Goal: Task Accomplishment & Management: Manage account settings

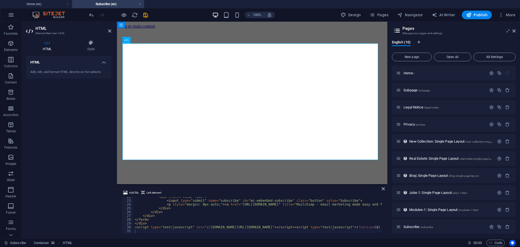
scroll to position [82, 0]
click at [146, 39] on icon at bounding box center [145, 40] width 3 height 6
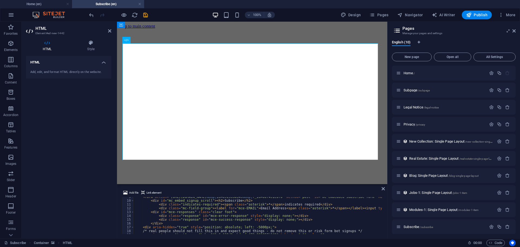
scroll to position [49, 0]
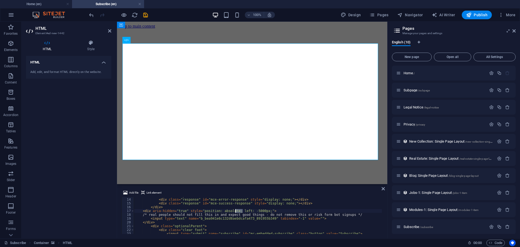
drag, startPoint x: 243, startPoint y: 211, endPoint x: 236, endPoint y: 211, distance: 6.8
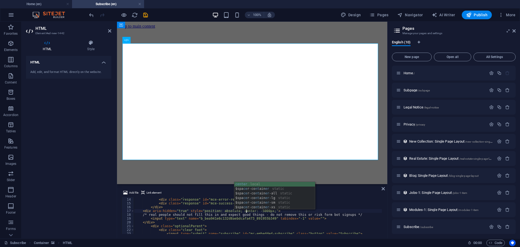
scroll to position [0, 9]
click at [224, 244] on div "Subscribe Container HTML" at bounding box center [233, 243] width 459 height 7
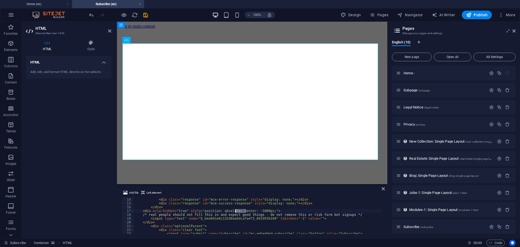
drag, startPoint x: 247, startPoint y: 211, endPoint x: 236, endPoint y: 211, distance: 10.9
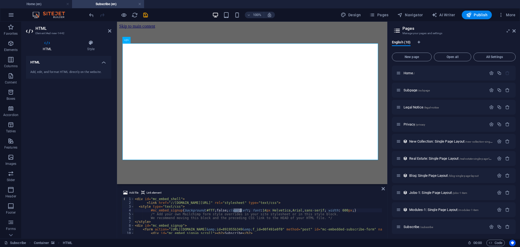
drag, startPoint x: 234, startPoint y: 211, endPoint x: 241, endPoint y: 211, distance: 7.0
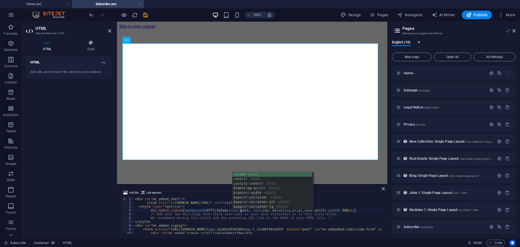
scroll to position [0, 9]
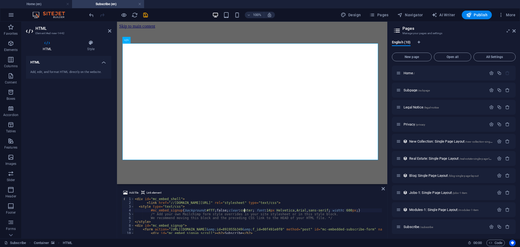
click at [88, 218] on div "HTML Add, edit, and format HTML directly on the website." at bounding box center [68, 145] width 85 height 178
click at [417, 237] on div "English (10) New page Open all All Settings Home / Subpage /subpage Legal Notic…" at bounding box center [454, 137] width 133 height 202
click at [375, 194] on div "Subscribe * indicates required Email Address * First Name * Last Name * /* real…" at bounding box center [252, 239] width 266 height 91
drag, startPoint x: 244, startPoint y: 210, endPoint x: 234, endPoint y: 210, distance: 10.0
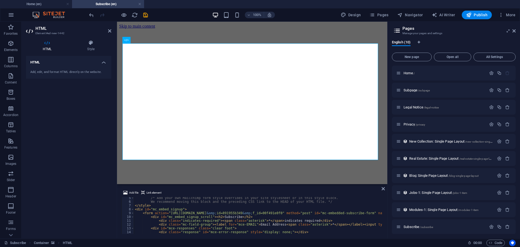
scroll to position [0, 0]
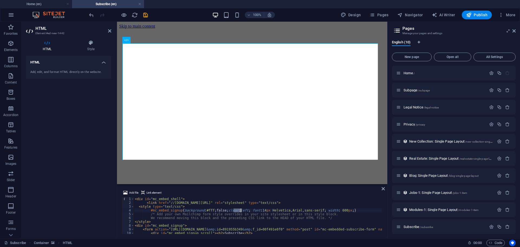
drag, startPoint x: 234, startPoint y: 211, endPoint x: 241, endPoint y: 212, distance: 7.4
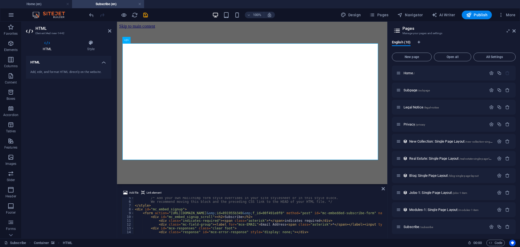
scroll to position [16, 0]
type textarea "#mc_embed_signup{background:#fff; false;clear:left; font:14px Helvetica,Arial,s…"
click at [142, 192] on icon at bounding box center [143, 192] width 4 height 7
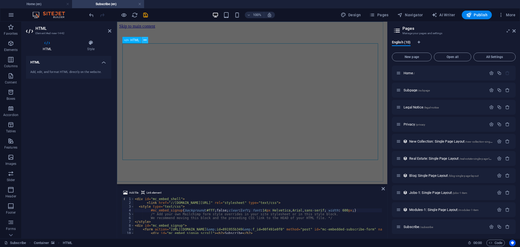
click at [144, 40] on icon at bounding box center [145, 40] width 3 height 6
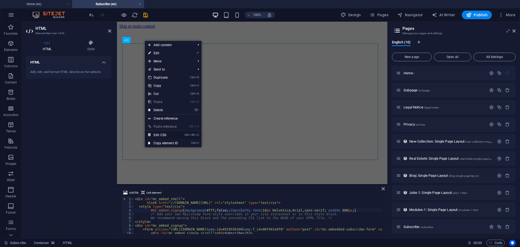
click at [160, 136] on link "Ctrl Alt C Edit CSS" at bounding box center [163, 135] width 36 height 8
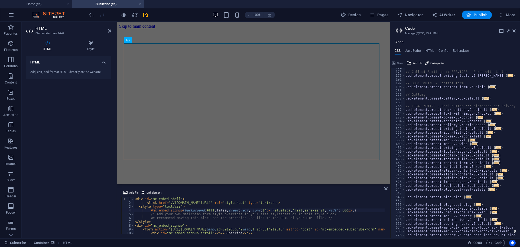
scroll to position [25, 0]
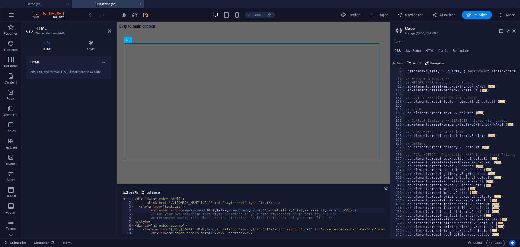
click at [101, 173] on div "HTML Add, edit, and format HTML directly on the website." at bounding box center [68, 145] width 85 height 178
click at [102, 62] on h4 "HTML" at bounding box center [68, 61] width 85 height 10
click at [53, 124] on div "HTML Add, edit, and format HTML directly on the website." at bounding box center [68, 145] width 85 height 178
click at [108, 30] on icon at bounding box center [109, 31] width 3 height 4
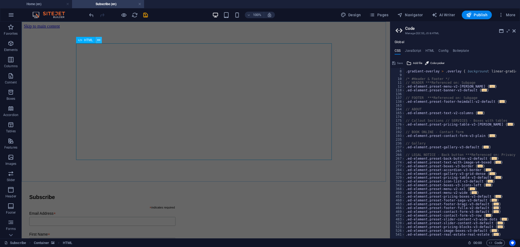
click at [99, 41] on icon at bounding box center [98, 40] width 3 height 6
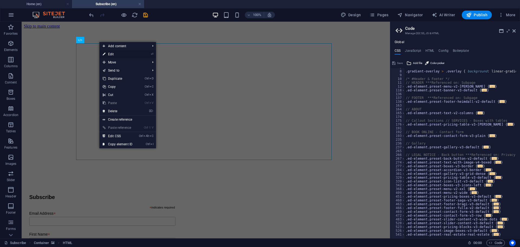
click at [109, 53] on link "⏎ Edit" at bounding box center [117, 54] width 36 height 8
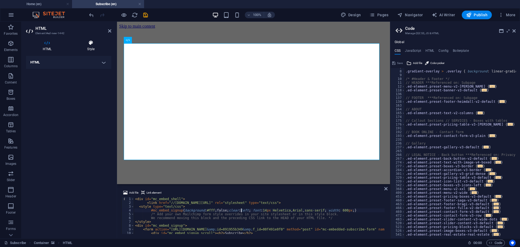
click at [95, 44] on icon at bounding box center [90, 42] width 41 height 5
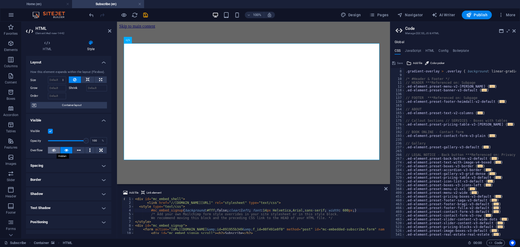
click at [54, 149] on icon at bounding box center [54, 150] width 4 height 7
click at [64, 149] on icon at bounding box center [66, 150] width 4 height 7
click at [88, 77] on icon at bounding box center [88, 79] width 4 height 7
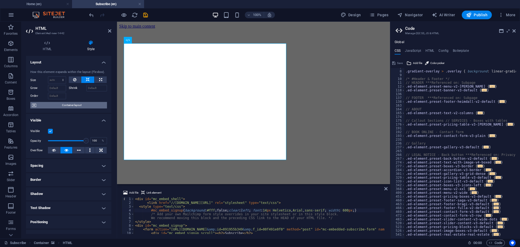
click at [77, 106] on span "Container layout" at bounding box center [71, 105] width 67 height 7
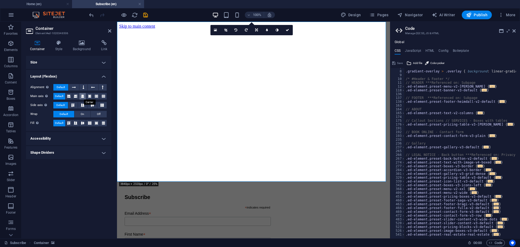
click at [83, 96] on icon at bounding box center [82, 96] width 3 height 7
click at [93, 184] on div "Size Height Default px rem % vh vw Min. height None px rem % vh vw Width Defaul…" at bounding box center [68, 145] width 85 height 178
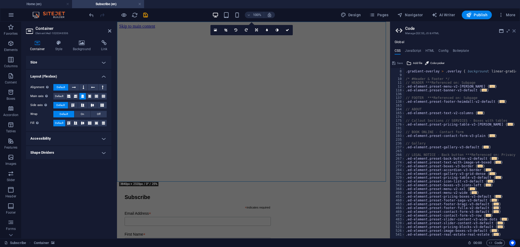
click at [513, 31] on icon at bounding box center [514, 31] width 3 height 4
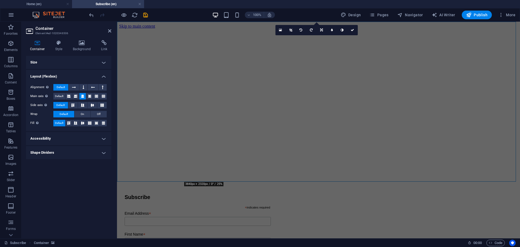
click at [94, 191] on div "Size Height Default px rem % vh vw Min. height None px rem % vh vw Width Defaul…" at bounding box center [68, 145] width 85 height 178
click at [109, 31] on icon at bounding box center [109, 31] width 3 height 4
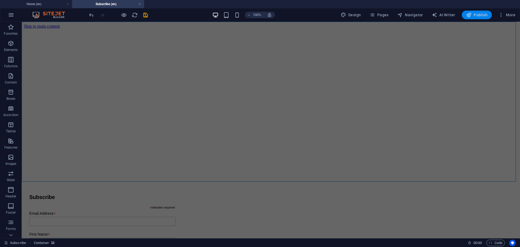
click at [478, 14] on span "Publish" at bounding box center [476, 14] width 21 height 5
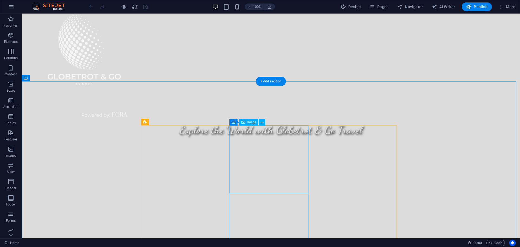
scroll to position [271, 0]
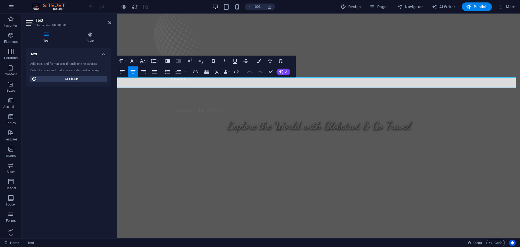
drag, startPoint x: 242, startPoint y: 81, endPoint x: 395, endPoint y: 81, distance: 153.7
click at [195, 72] on icon "button" at bounding box center [195, 72] width 7 height 7
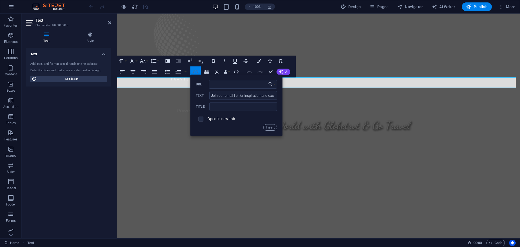
click at [195, 72] on icon "button" at bounding box center [195, 72] width 7 height 7
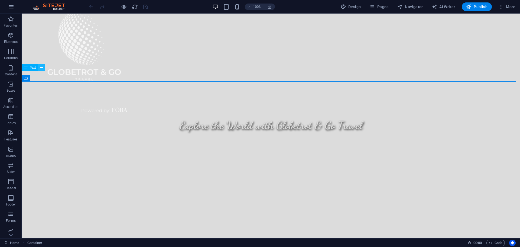
click at [40, 67] on button at bounding box center [41, 67] width 7 height 7
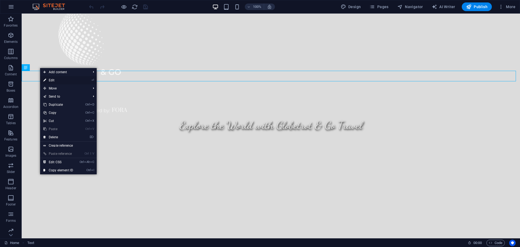
click at [51, 80] on link "⏎ Edit" at bounding box center [58, 80] width 36 height 8
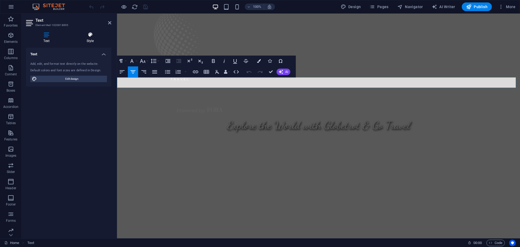
click at [91, 37] on icon at bounding box center [90, 34] width 42 height 5
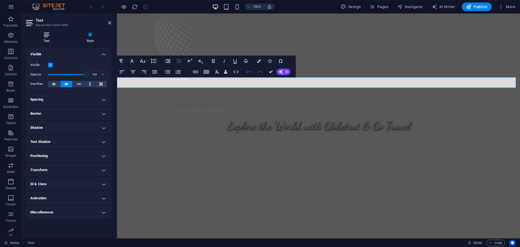
click at [45, 37] on icon at bounding box center [46, 34] width 41 height 5
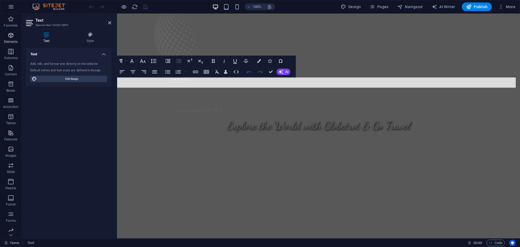
click at [8, 38] on icon "button" at bounding box center [11, 35] width 7 height 7
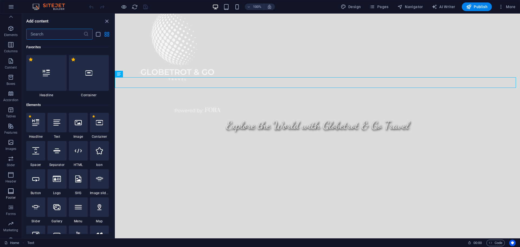
scroll to position [0, 0]
click at [9, 86] on icon "button" at bounding box center [11, 84] width 7 height 7
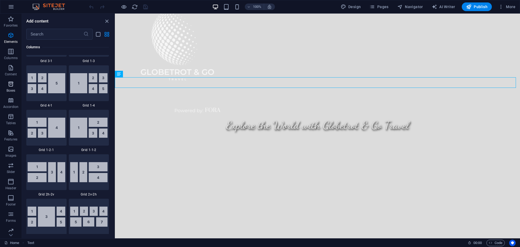
scroll to position [1495, 0]
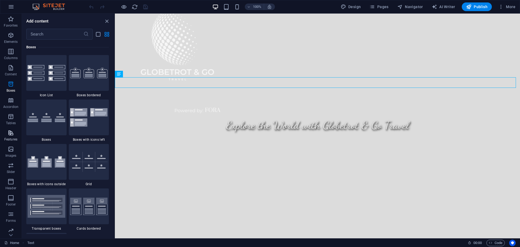
click at [11, 134] on icon "button" at bounding box center [11, 133] width 7 height 7
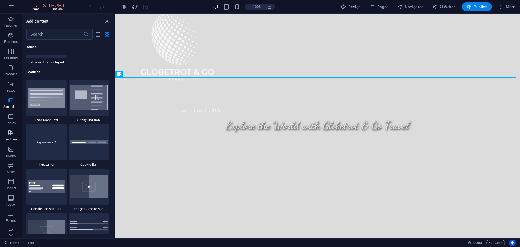
scroll to position [2112, 0]
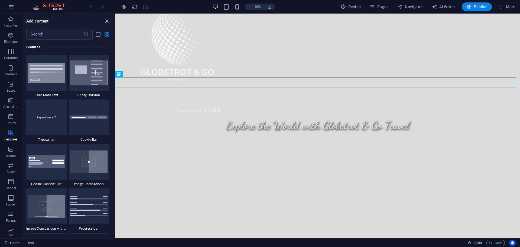
click at [107, 21] on icon "close panel" at bounding box center [107, 21] width 6 height 6
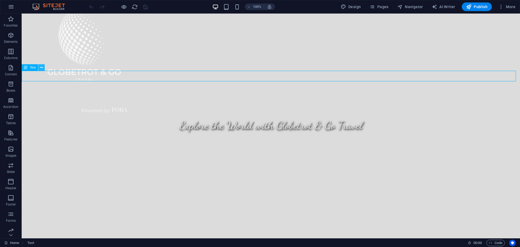
click at [41, 67] on icon at bounding box center [41, 68] width 3 height 6
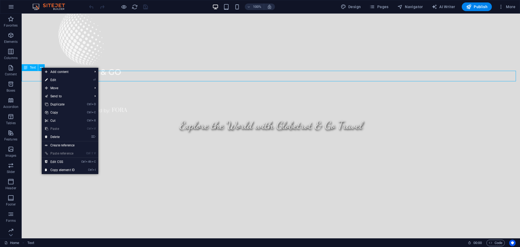
click at [28, 68] on div "Text" at bounding box center [30, 67] width 16 height 7
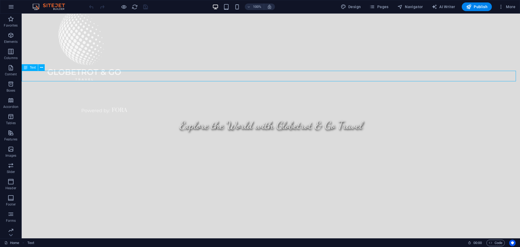
click at [28, 68] on div "Text" at bounding box center [30, 67] width 16 height 7
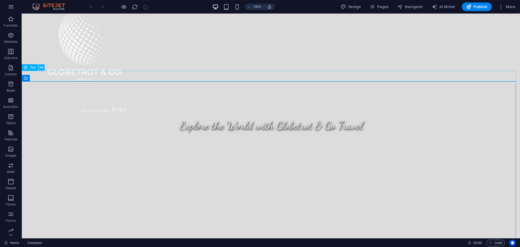
click at [40, 68] on icon at bounding box center [41, 68] width 3 height 6
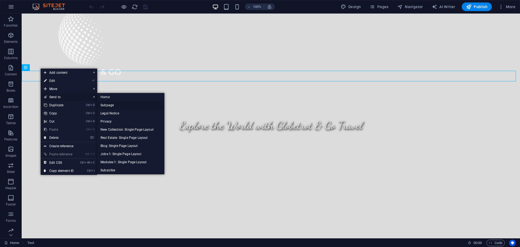
click at [112, 105] on link "Subpage" at bounding box center [130, 105] width 67 height 8
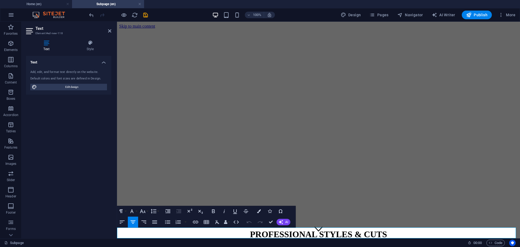
scroll to position [31, 0]
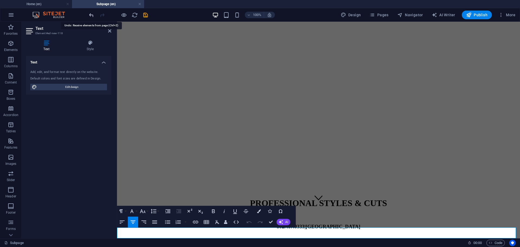
click at [90, 17] on icon "undo" at bounding box center [91, 15] width 6 height 6
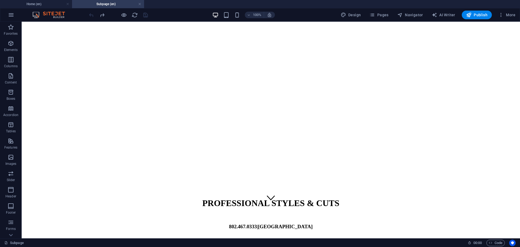
scroll to position [20, 0]
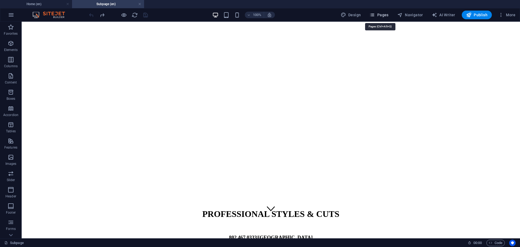
click at [381, 14] on span "Pages" at bounding box center [379, 14] width 19 height 5
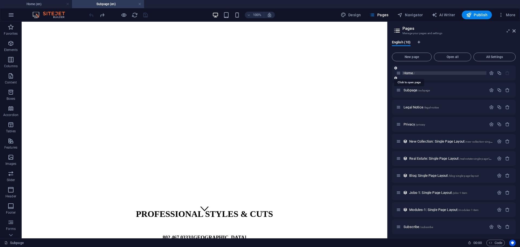
click at [407, 72] on span "Home /" at bounding box center [409, 73] width 11 height 4
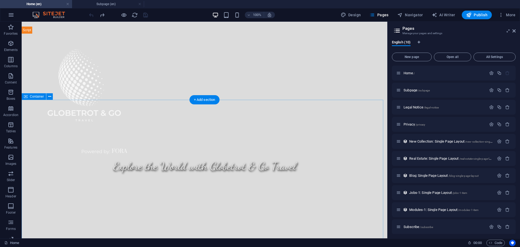
scroll to position [271, 0]
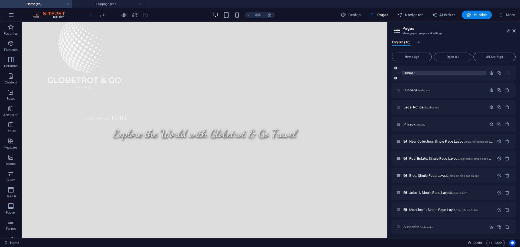
click at [406, 74] on span "Home /" at bounding box center [409, 73] width 11 height 4
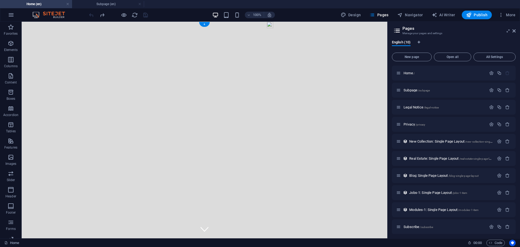
scroll to position [0, 0]
click at [9, 44] on icon "button" at bounding box center [11, 43] width 7 height 7
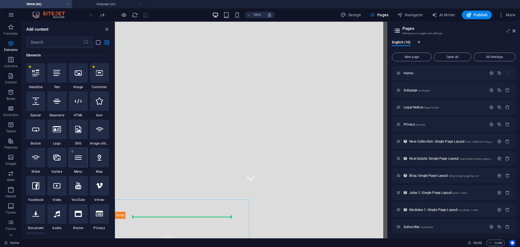
scroll to position [66, 0]
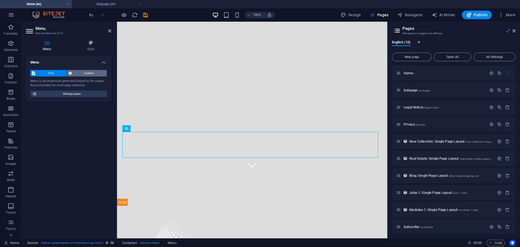
click at [77, 74] on span "Custom" at bounding box center [89, 73] width 32 height 7
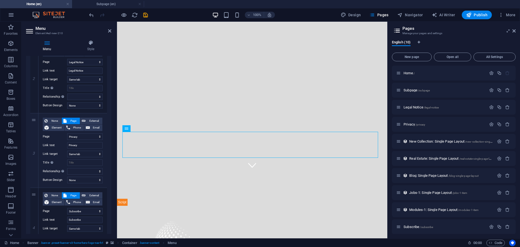
scroll to position [186, 0]
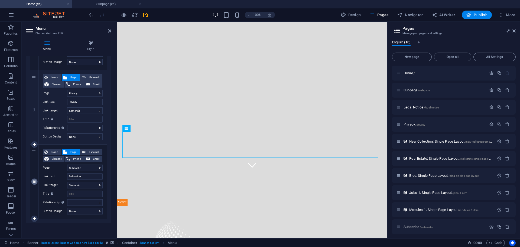
click at [33, 181] on icon at bounding box center [34, 182] width 3 height 4
select select
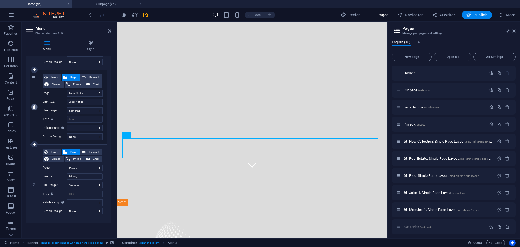
click at [34, 109] on icon at bounding box center [34, 107] width 3 height 4
select select
select select "3"
type input "Privacy"
select select
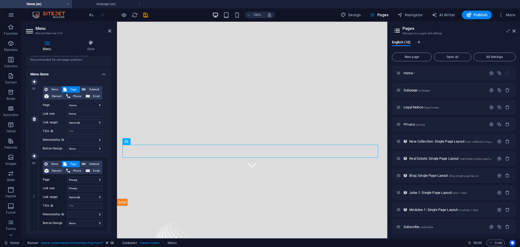
scroll to position [27, 0]
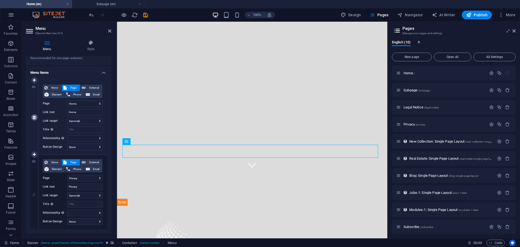
click at [32, 117] on link at bounding box center [34, 117] width 7 height 7
select select "3"
type input "Privacy"
select select
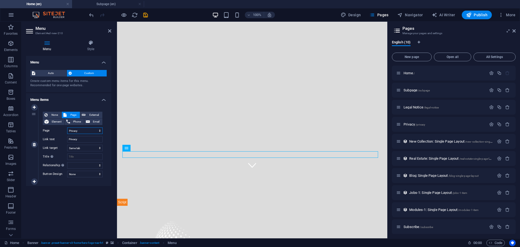
click at [79, 133] on select "Home Subpage Legal Notice Privacy Subscribe" at bounding box center [85, 130] width 36 height 7
select select "4"
click at [67, 127] on select "Home Subpage Legal Notice Privacy Subscribe" at bounding box center [85, 130] width 36 height 7
type input "Subscribe"
select select
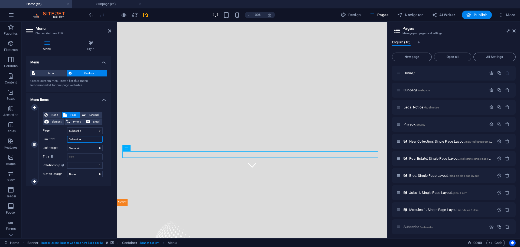
click at [86, 140] on input "Subscribe" at bounding box center [85, 139] width 36 height 7
click at [81, 165] on select "alternate author bookmark external help license next nofollow noreferrer noopen…" at bounding box center [85, 165] width 36 height 7
click at [80, 174] on select "None Default Primary Secondary" at bounding box center [85, 174] width 36 height 7
select select "primary"
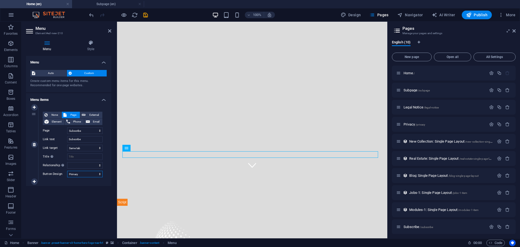
click at [67, 171] on select "None Default Primary Secondary" at bounding box center [85, 174] width 36 height 7
select select
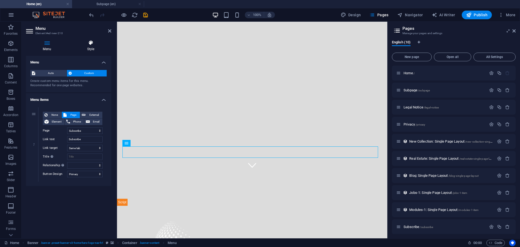
click at [90, 46] on h4 "Style" at bounding box center [90, 45] width 41 height 11
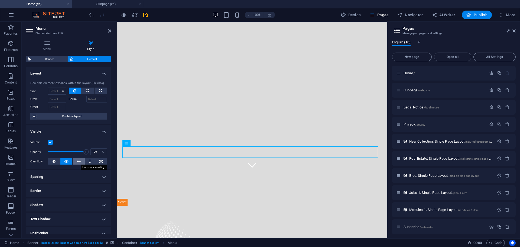
click at [79, 161] on icon at bounding box center [79, 161] width 4 height 7
click at [67, 161] on icon at bounding box center [66, 161] width 4 height 7
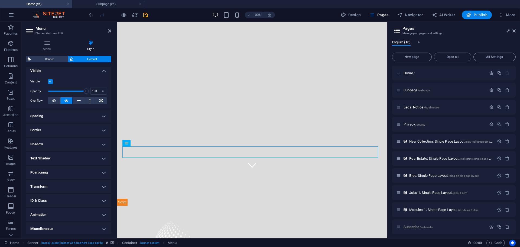
scroll to position [62, 0]
click at [74, 117] on h4 "Spacing" at bounding box center [68, 114] width 85 height 13
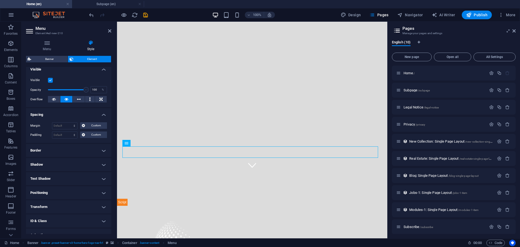
click at [74, 117] on h4 "Spacing" at bounding box center [68, 113] width 85 height 10
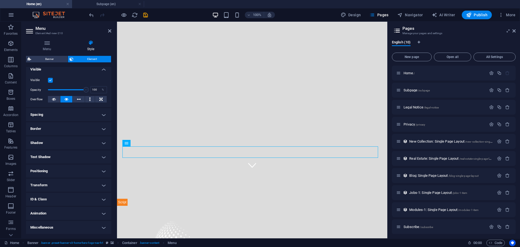
click at [63, 158] on h4 "Text Shadow" at bounding box center [68, 156] width 85 height 13
click at [63, 158] on h4 "Text Shadow" at bounding box center [68, 155] width 85 height 10
click at [58, 171] on h4 "Positioning" at bounding box center [68, 171] width 85 height 13
click at [60, 182] on span "Relative" at bounding box center [61, 182] width 9 height 7
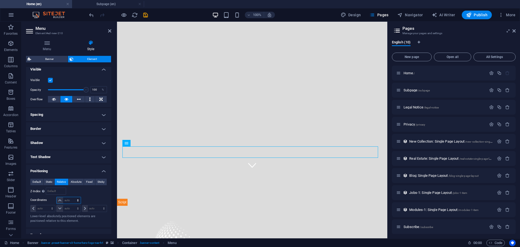
click at [68, 200] on select "auto px rem % em" at bounding box center [69, 200] width 24 height 7
click at [47, 182] on span "Static" at bounding box center [49, 182] width 7 height 7
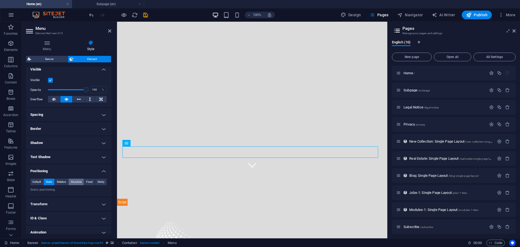
click at [72, 182] on span "Absolute" at bounding box center [76, 182] width 11 height 7
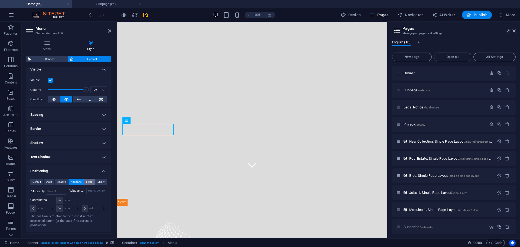
click at [88, 183] on span "Fixed" at bounding box center [89, 182] width 7 height 7
click at [57, 193] on input "number" at bounding box center [56, 191] width 20 height 7
click at [60, 209] on select "auto px rem % em" at bounding box center [69, 208] width 24 height 7
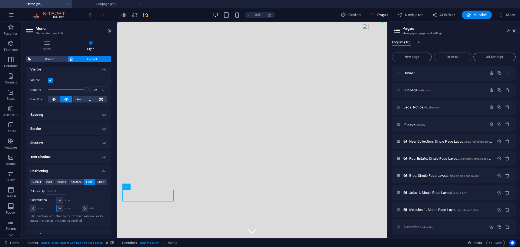
drag, startPoint x: 243, startPoint y: 208, endPoint x: 272, endPoint y: 135, distance: 78.8
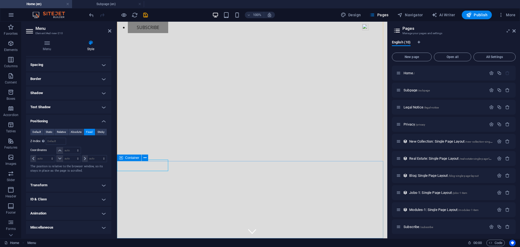
scroll to position [108, 0]
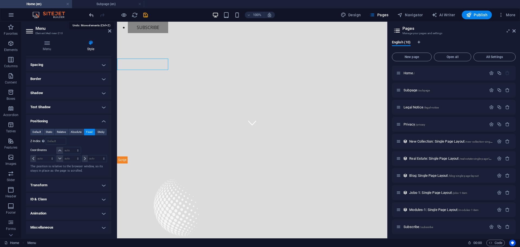
click at [89, 16] on icon "undo" at bounding box center [91, 15] width 6 height 6
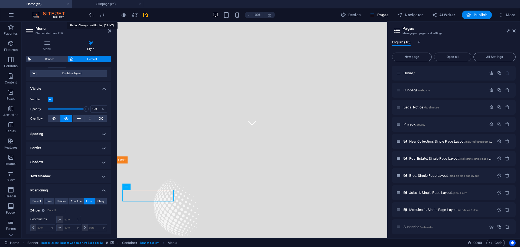
click at [89, 16] on icon "undo" at bounding box center [91, 15] width 6 height 6
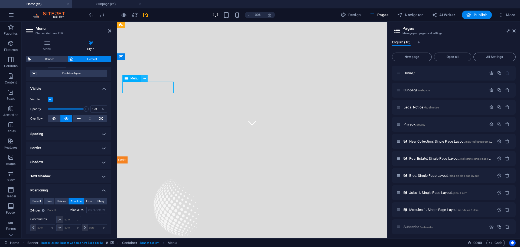
click at [145, 78] on icon at bounding box center [144, 79] width 3 height 6
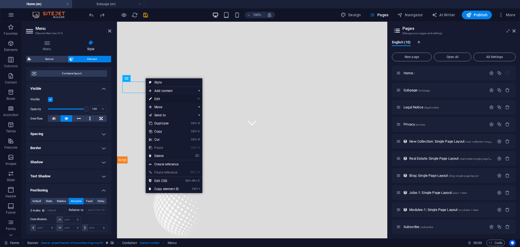
click at [160, 98] on link "⏎ Edit" at bounding box center [164, 99] width 36 height 8
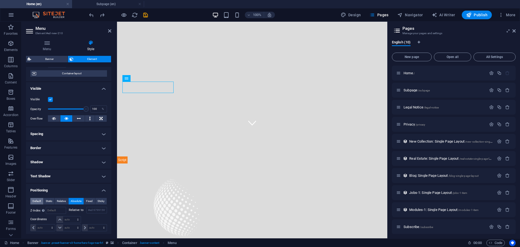
click at [38, 201] on span "Default" at bounding box center [37, 201] width 8 height 7
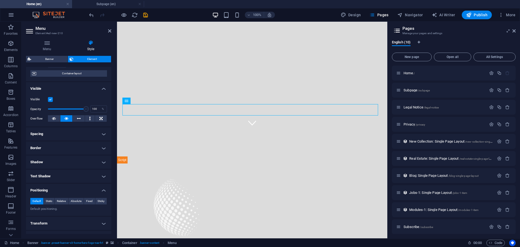
click at [103, 190] on h4 "Positioning" at bounding box center [68, 189] width 85 height 10
click at [102, 200] on h4 "Transform" at bounding box center [68, 204] width 85 height 13
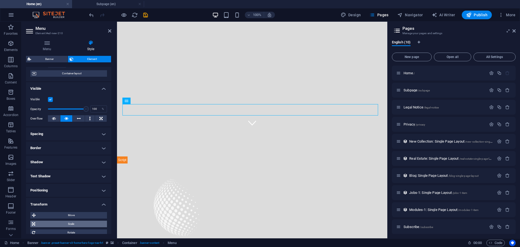
click at [73, 222] on span "Scale" at bounding box center [71, 224] width 69 height 7
click at [102, 204] on h4 "Transform" at bounding box center [68, 203] width 85 height 10
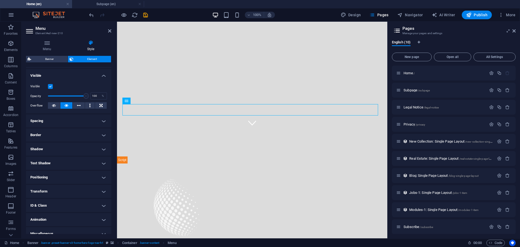
scroll to position [62, 0]
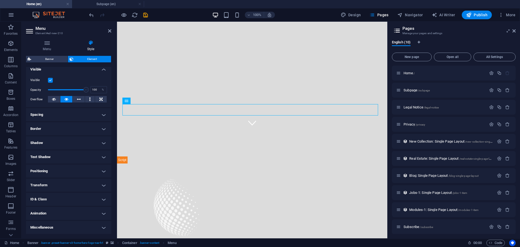
click at [102, 227] on h4 "Miscellaneous" at bounding box center [68, 227] width 85 height 13
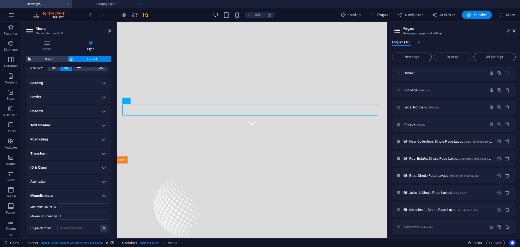
scroll to position [96, 0]
click at [102, 179] on h4 "Animation" at bounding box center [68, 179] width 85 height 13
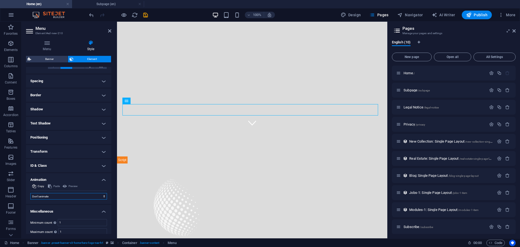
click at [104, 196] on select "Don't animate Show / Hide Slide up/down Zoom in/out Slide left to right Slide r…" at bounding box center [68, 196] width 77 height 7
select select "pulse"
click at [30, 193] on select "Don't animate Show / Hide Slide up/down Zoom in/out Slide left to right Slide r…" at bounding box center [68, 196] width 77 height 7
select select "scroll"
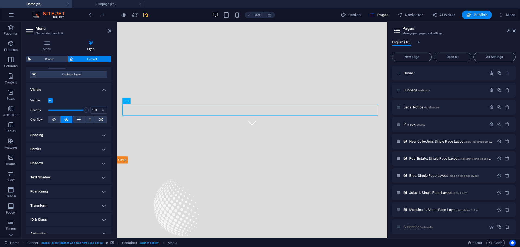
scroll to position [0, 0]
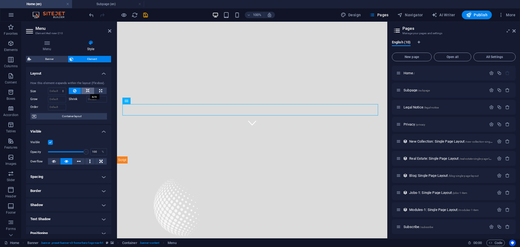
click at [89, 89] on button at bounding box center [87, 91] width 13 height 7
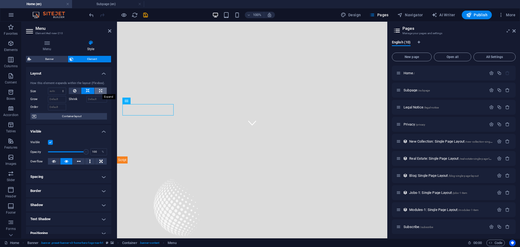
click at [100, 90] on icon at bounding box center [100, 91] width 3 height 7
type input "100"
select select "%"
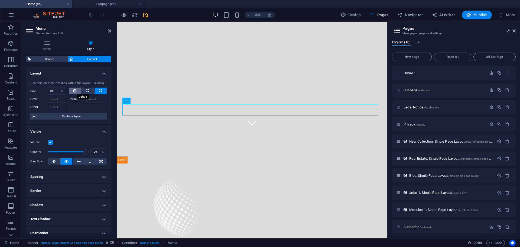
click at [76, 91] on icon at bounding box center [74, 91] width 3 height 7
select select "DISABLED_OPTION_VALUE"
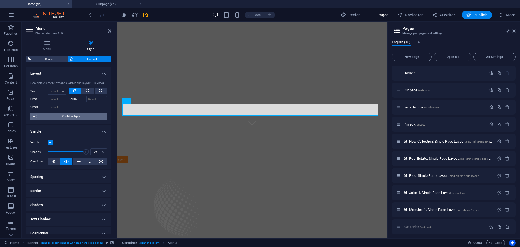
click at [54, 115] on span "Container layout" at bounding box center [71, 116] width 67 height 7
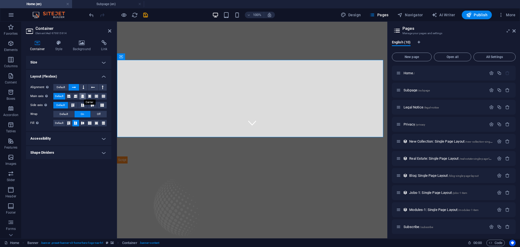
click at [83, 95] on icon at bounding box center [82, 96] width 3 height 7
click at [92, 105] on icon at bounding box center [92, 105] width 7 height 3
click at [85, 156] on h4 "Shape Dividers" at bounding box center [68, 152] width 85 height 13
click at [67, 191] on div "Size Height 285 Default px rem % vh vw Min. height 100 None px rem % vh vw Widt…" at bounding box center [68, 145] width 85 height 178
click at [105, 76] on h4 "Layout (Flexbox)" at bounding box center [68, 75] width 85 height 10
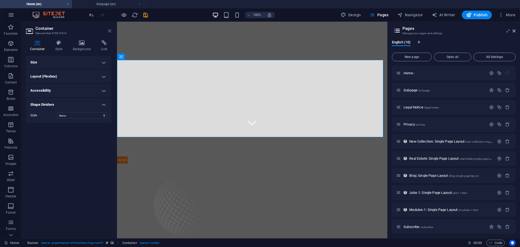
click at [109, 31] on icon at bounding box center [109, 31] width 3 height 4
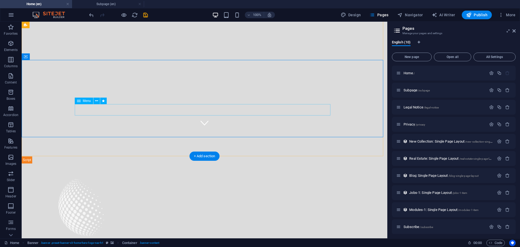
click at [97, 101] on icon at bounding box center [96, 101] width 3 height 6
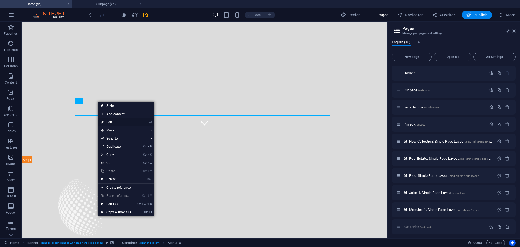
click at [111, 122] on link "⏎ Edit" at bounding box center [116, 122] width 36 height 8
select select "pulse"
select select "s"
select select "scroll"
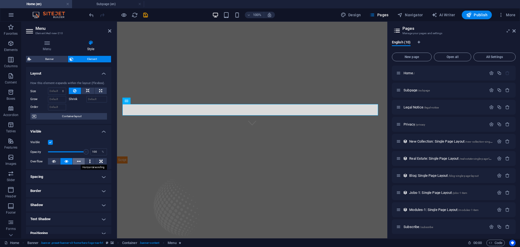
click at [79, 161] on icon at bounding box center [79, 161] width 4 height 7
click at [66, 160] on icon at bounding box center [66, 161] width 4 height 7
click at [51, 143] on label at bounding box center [50, 142] width 5 height 5
click at [0, 0] on input "Visible" at bounding box center [0, 0] width 0 height 0
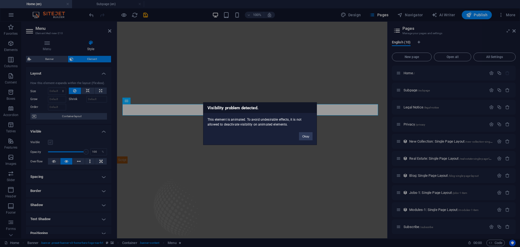
click at [51, 143] on div "Visibility problem detected. This element is animated. To avoid undesirable eff…" at bounding box center [260, 123] width 520 height 247
click at [309, 137] on button "Okay" at bounding box center [306, 136] width 14 height 8
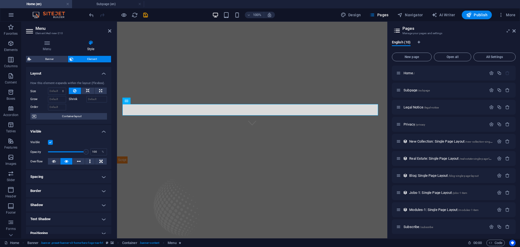
click at [104, 131] on h4 "Visible" at bounding box center [68, 130] width 85 height 10
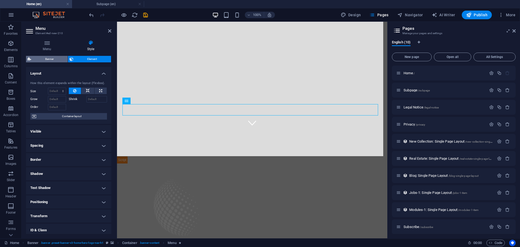
click at [57, 60] on span "Banner" at bounding box center [49, 59] width 33 height 7
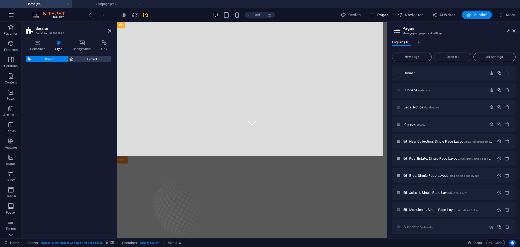
select select "preset-banner-v3-home-hero-logo-nav-h1"
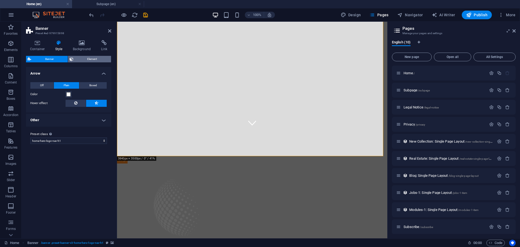
click at [89, 59] on span "Element" at bounding box center [92, 59] width 35 height 7
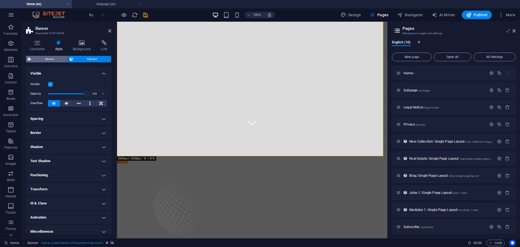
click at [47, 61] on span "Banner" at bounding box center [49, 59] width 33 height 7
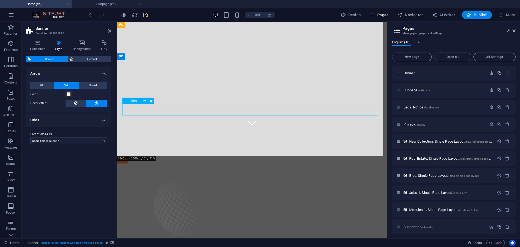
click at [81, 44] on icon at bounding box center [82, 42] width 26 height 5
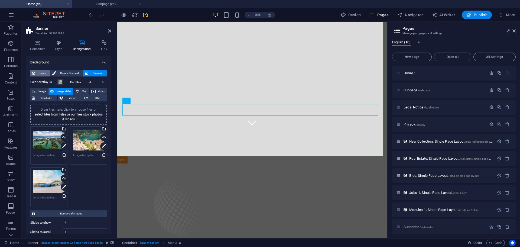
click at [43, 73] on span "None" at bounding box center [43, 73] width 12 height 7
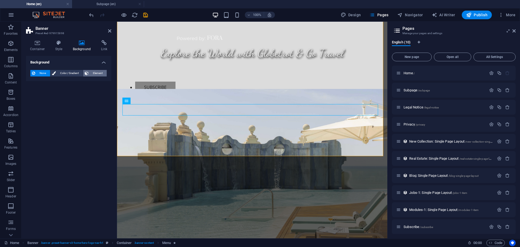
click at [94, 73] on span "Element" at bounding box center [97, 73] width 15 height 7
select select "ms"
select select "s"
select select "progressive"
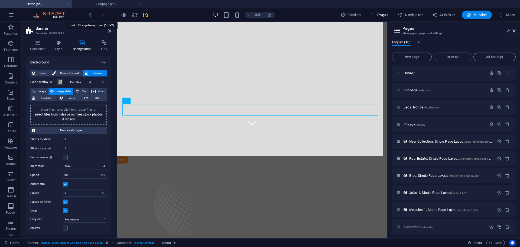
click at [90, 14] on icon "undo" at bounding box center [91, 15] width 6 height 6
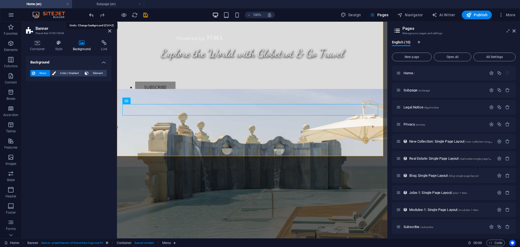
click at [90, 14] on icon "undo" at bounding box center [91, 15] width 6 height 6
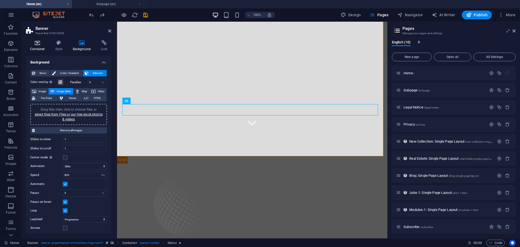
click at [40, 44] on icon at bounding box center [37, 42] width 23 height 5
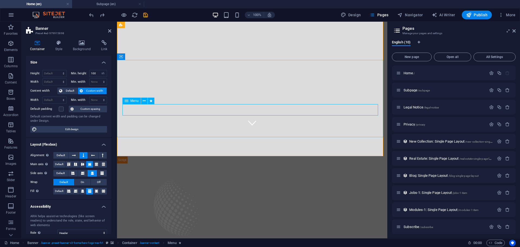
click at [492, 58] on span "All Settings" at bounding box center [494, 56] width 37 height 3
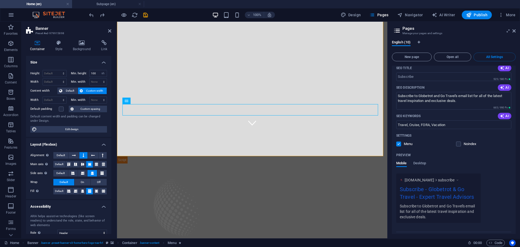
scroll to position [1256, 0]
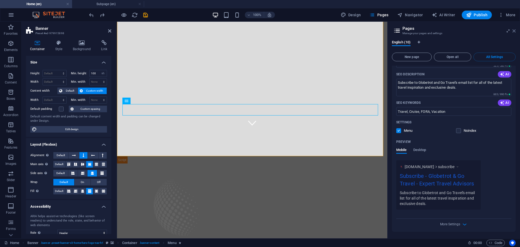
drag, startPoint x: 514, startPoint y: 31, endPoint x: 317, endPoint y: 31, distance: 197.0
click at [514, 31] on icon at bounding box center [514, 31] width 3 height 4
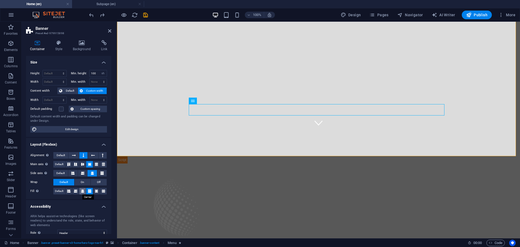
click at [82, 191] on icon at bounding box center [82, 191] width 3 height 7
click at [90, 191] on icon at bounding box center [89, 191] width 3 height 7
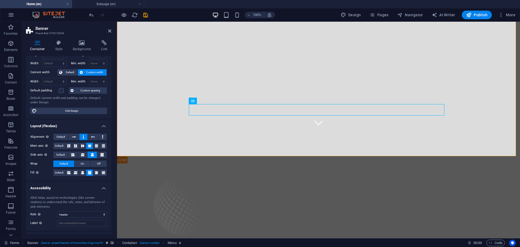
scroll to position [27, 0]
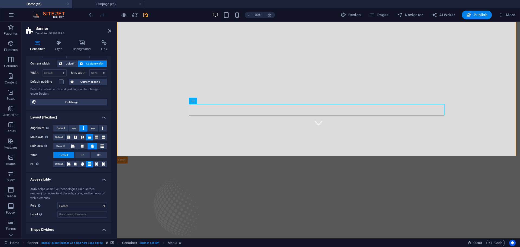
click at [102, 117] on h4 "Layout (Flexbox)" at bounding box center [68, 116] width 85 height 10
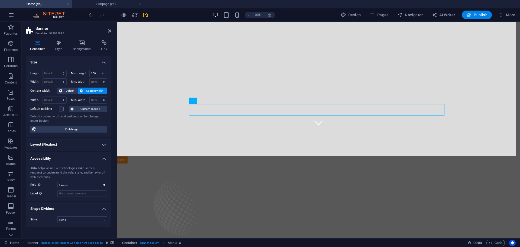
click at [102, 155] on h4 "Accessibility" at bounding box center [68, 157] width 85 height 10
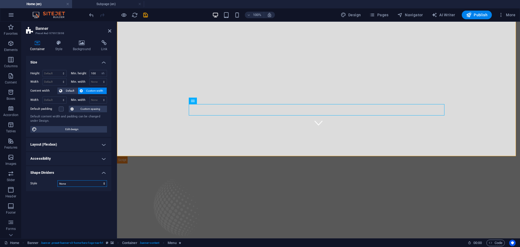
click at [105, 183] on select "None Triangle Square Diagonal Polygon 1 Polygon 2 Zigzag Multiple Zigzags Waves…" at bounding box center [82, 183] width 50 height 7
click at [56, 44] on icon at bounding box center [58, 42] width 15 height 5
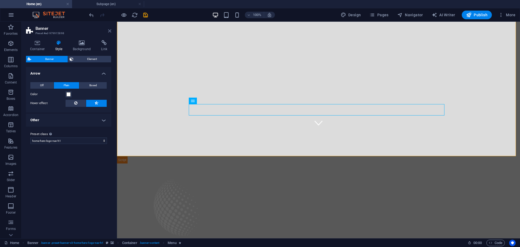
click at [110, 29] on icon at bounding box center [109, 31] width 3 height 4
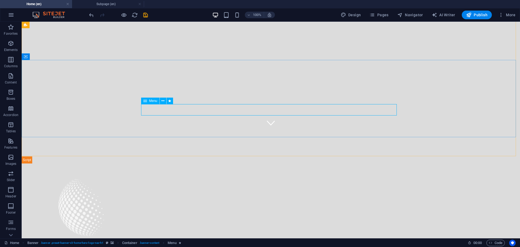
click at [151, 102] on span "Menu" at bounding box center [153, 100] width 8 height 3
select select "pulse"
select select "s"
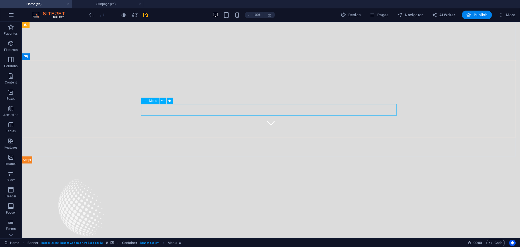
select select "scroll"
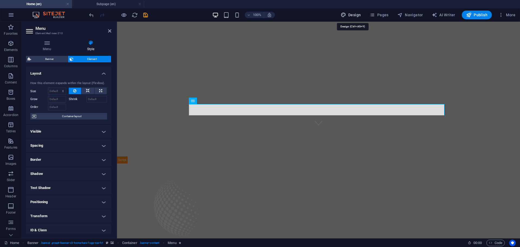
click at [355, 13] on span "Design" at bounding box center [351, 14] width 20 height 5
select select "rem"
select select "200"
select select "px"
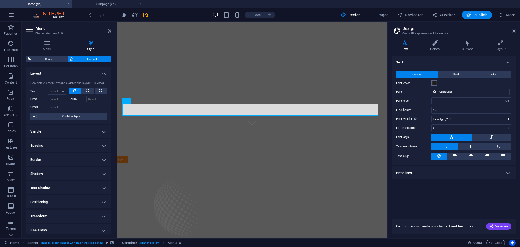
click at [435, 84] on span at bounding box center [435, 83] width 4 height 4
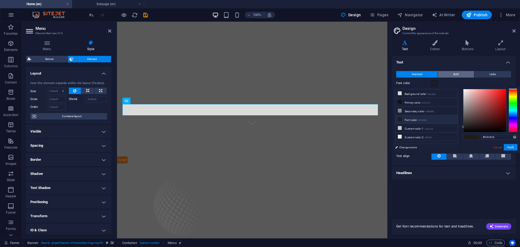
click at [458, 73] on span "Bold" at bounding box center [456, 74] width 5 height 7
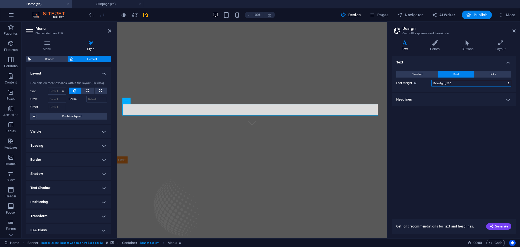
click at [508, 84] on select "Thin, 100 Extra-light, 200 Light, 300 Regular, 400 Medium, 500 Semi-bold, 600 B…" at bounding box center [472, 83] width 80 height 7
select select "600"
click at [432, 80] on select "Thin, 100 Extra-light, 200 Light, 300 Regular, 400 Medium, 500 Semi-bold, 600 B…" at bounding box center [472, 83] width 80 height 7
click at [458, 128] on div "Text Standard Bold Links Font color Font Open Sans Font size 1 rem px Line heig…" at bounding box center [454, 134] width 124 height 156
click at [437, 41] on icon at bounding box center [435, 42] width 30 height 5
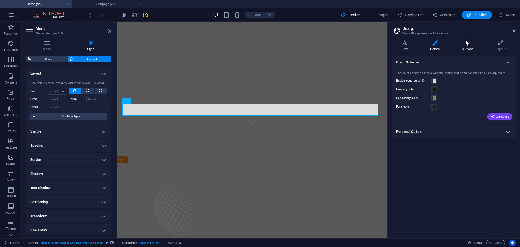
click at [471, 47] on h4 "Buttons" at bounding box center [469, 45] width 34 height 11
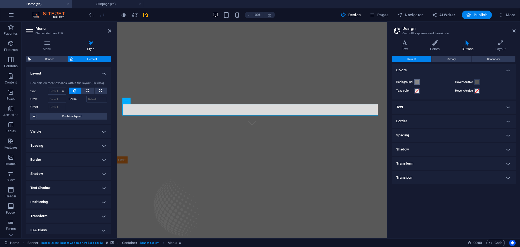
click at [416, 82] on span at bounding box center [417, 82] width 4 height 4
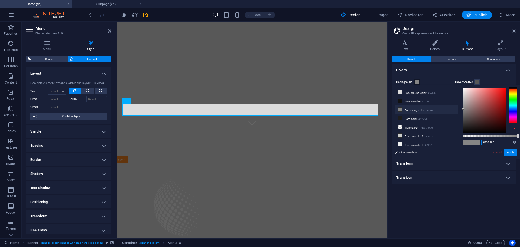
click at [500, 143] on input "#858585" at bounding box center [500, 142] width 36 height 5
drag, startPoint x: 500, startPoint y: 143, endPoint x: 482, endPoint y: 141, distance: 18.6
click at [482, 141] on input "#858585" at bounding box center [500, 142] width 36 height 5
paste input "d7dedd"
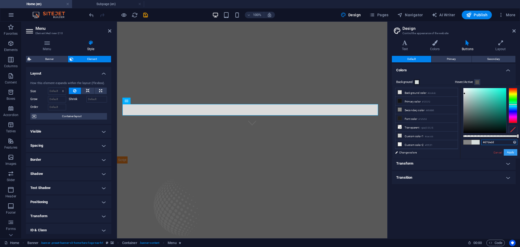
type input "#d7dedd"
click at [511, 153] on button "Apply" at bounding box center [511, 152] width 14 height 7
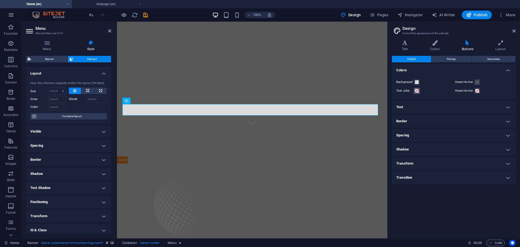
click at [418, 90] on span at bounding box center [417, 91] width 4 height 4
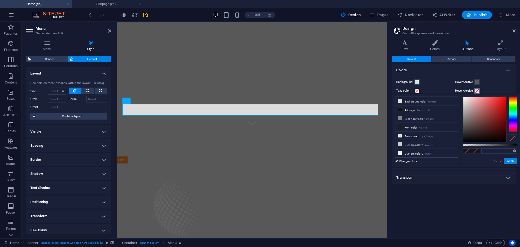
click at [476, 91] on span at bounding box center [477, 91] width 4 height 4
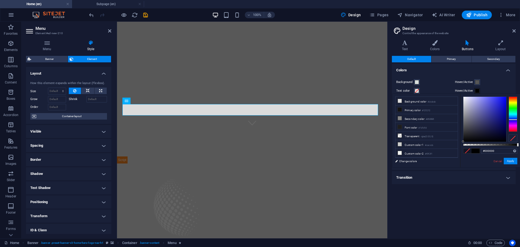
click at [514, 120] on div at bounding box center [513, 113] width 9 height 35
type input "#0202fd"
click at [506, 97] on div at bounding box center [485, 119] width 43 height 45
click at [512, 160] on button "Apply" at bounding box center [511, 161] width 14 height 7
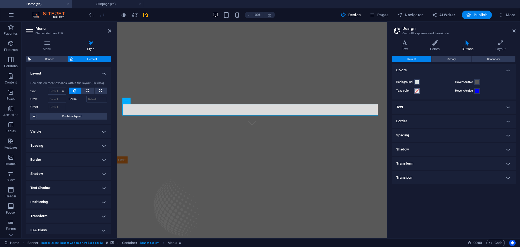
click at [416, 90] on span at bounding box center [417, 91] width 4 height 4
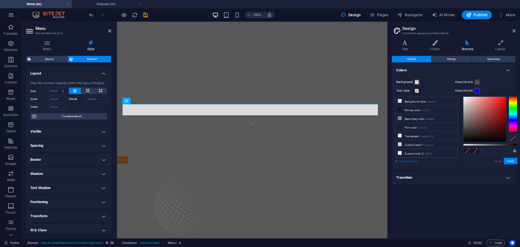
click at [405, 162] on link "Change colors" at bounding box center [424, 161] width 63 height 7
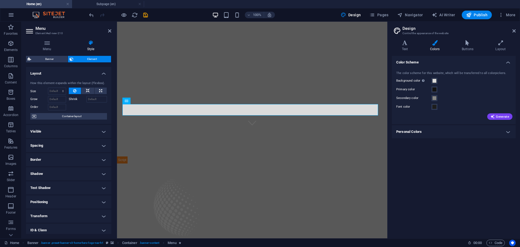
click at [436, 49] on h4 "Colors" at bounding box center [436, 45] width 32 height 11
click at [405, 45] on icon at bounding box center [405, 42] width 26 height 5
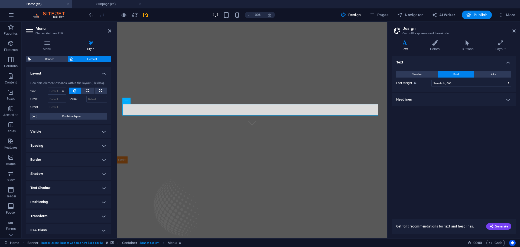
click at [508, 99] on h4 "Headlines" at bounding box center [454, 99] width 124 height 13
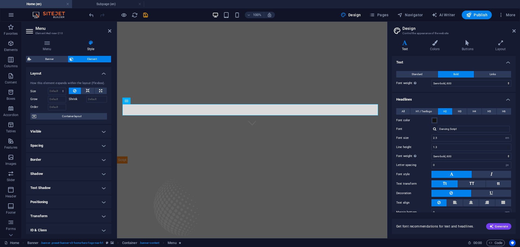
click at [508, 99] on h4 "Headlines" at bounding box center [454, 98] width 124 height 10
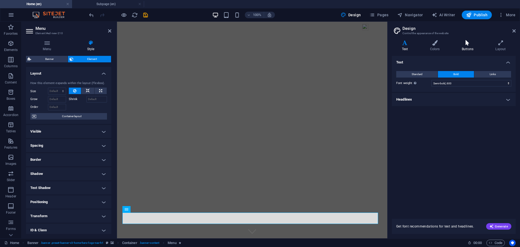
click at [465, 44] on icon at bounding box center [467, 42] width 31 height 5
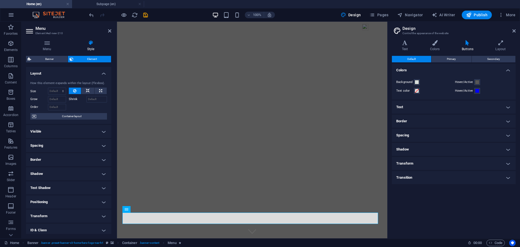
click at [457, 108] on h4 "Text" at bounding box center [454, 107] width 124 height 13
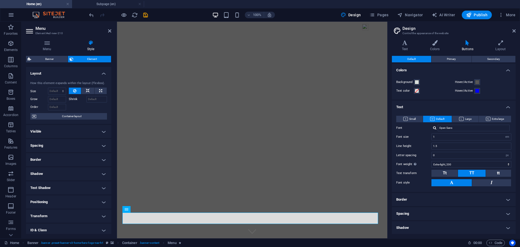
scroll to position [27, 0]
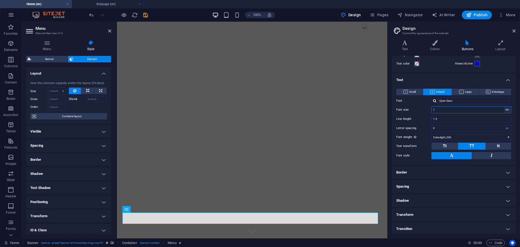
click at [507, 111] on select "rem px em %" at bounding box center [508, 110] width 8 height 7
drag, startPoint x: 437, startPoint y: 110, endPoint x: 428, endPoint y: 109, distance: 9.3
click at [428, 109] on div "Font size 1 rem px em %" at bounding box center [453, 109] width 115 height 7
click at [447, 122] on input "1.5" at bounding box center [471, 119] width 79 height 7
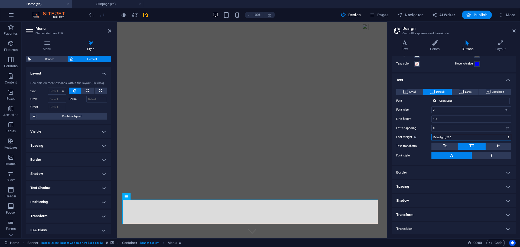
click at [451, 137] on select "Thin, 100 Extra-light, 200 Light, 300 Regular, 400 Medium, 500 Semi-bold, 600 B…" at bounding box center [472, 137] width 80 height 7
drag, startPoint x: 437, startPoint y: 108, endPoint x: 427, endPoint y: 108, distance: 9.5
click at [427, 108] on div "Font size 3 rem px em %" at bounding box center [453, 109] width 115 height 7
type input "1.5"
click at [443, 130] on input "0" at bounding box center [471, 128] width 79 height 7
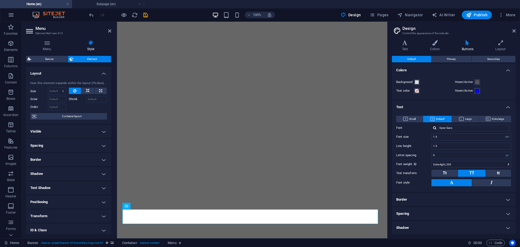
select select "pulse"
select select "s"
select select "scroll"
select select "em"
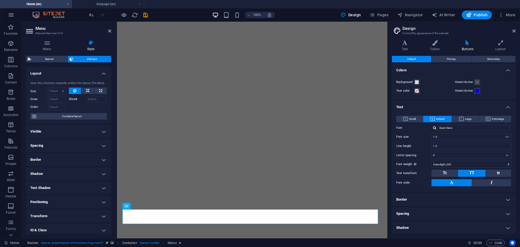
select select "px"
select select "200"
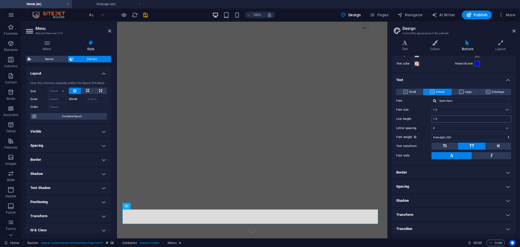
scroll to position [28, 0]
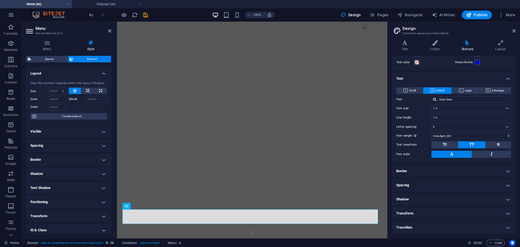
click at [505, 171] on h4 "Border" at bounding box center [454, 171] width 124 height 13
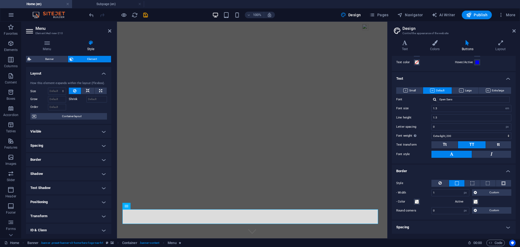
click at [505, 171] on h4 "Border" at bounding box center [454, 170] width 124 height 10
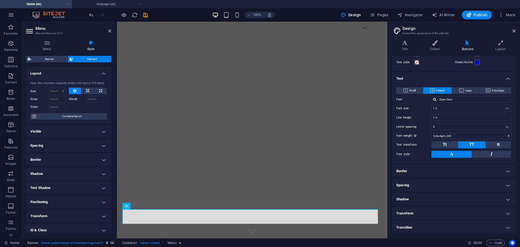
click at [508, 185] on h4 "Spacing" at bounding box center [454, 185] width 124 height 13
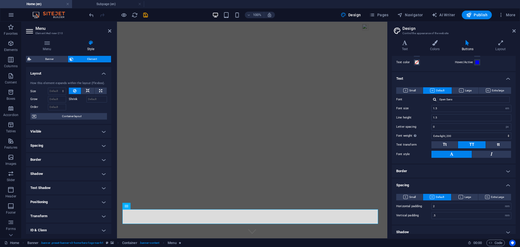
click at [508, 184] on h4 "Spacing" at bounding box center [454, 184] width 124 height 10
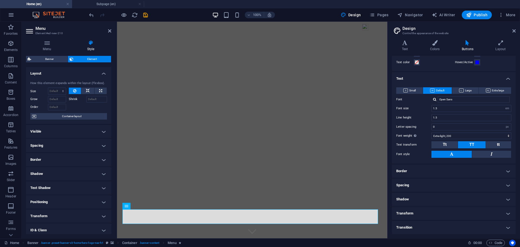
click at [505, 209] on h4 "Transform" at bounding box center [454, 213] width 124 height 13
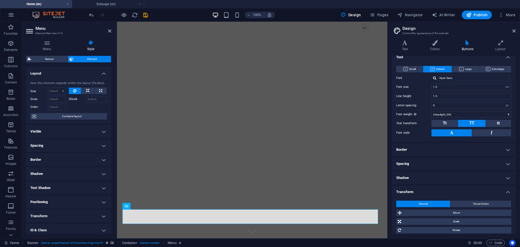
scroll to position [78, 0]
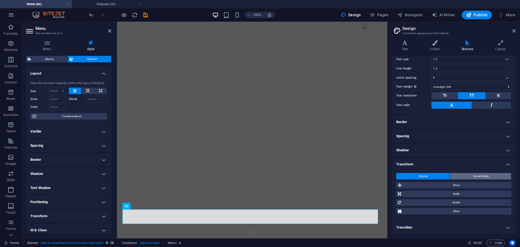
click at [477, 176] on span "Hover/Active" at bounding box center [480, 176] width 15 height 7
click at [506, 163] on h4 "Transform" at bounding box center [454, 163] width 124 height 10
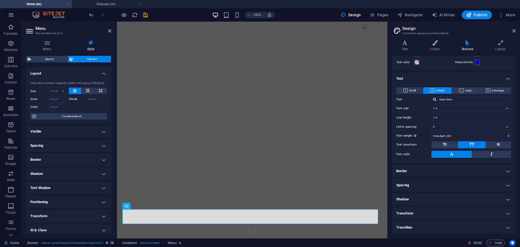
scroll to position [28, 0]
click at [506, 227] on h4 "Transition" at bounding box center [454, 227] width 124 height 13
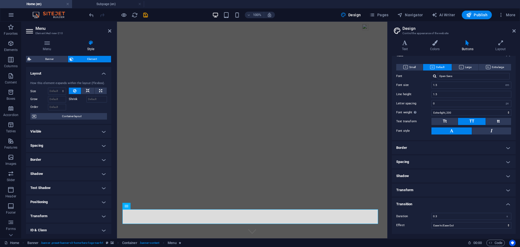
scroll to position [0, 0]
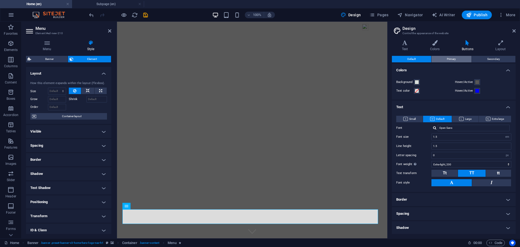
click at [448, 59] on span "Primary" at bounding box center [451, 59] width 9 height 7
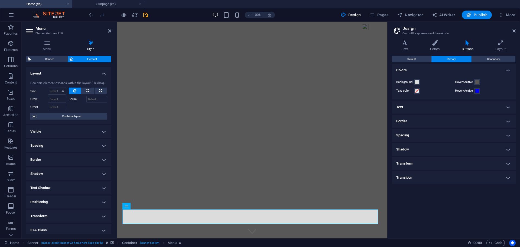
click at [507, 108] on h4 "Text" at bounding box center [454, 107] width 124 height 13
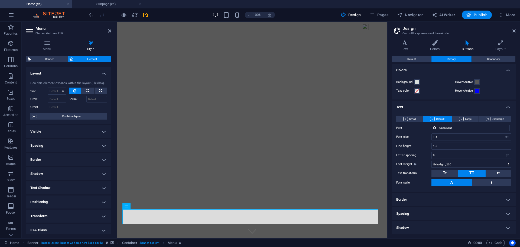
click at [507, 70] on h4 "Colors" at bounding box center [454, 69] width 124 height 10
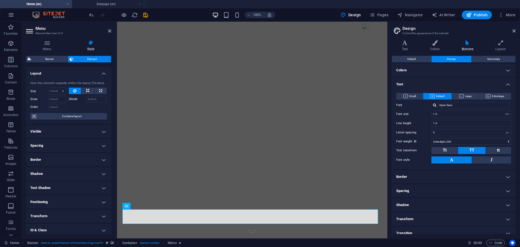
click at [517, 30] on aside "Design Control the appearance of the website Variants Text Colors Buttons Layou…" at bounding box center [454, 130] width 133 height 217
click at [514, 30] on icon at bounding box center [514, 31] width 3 height 4
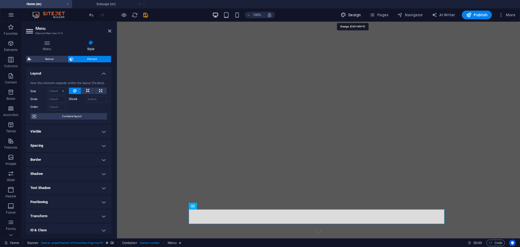
click at [356, 11] on button "Design" at bounding box center [351, 15] width 25 height 9
select select "em"
select select "px"
select select "200"
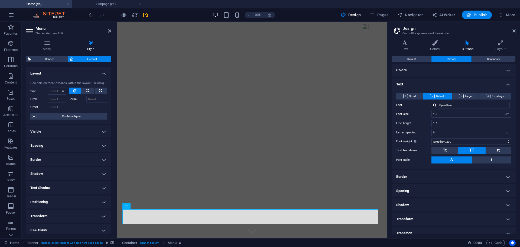
click at [408, 191] on h4 "Spacing" at bounding box center [454, 190] width 124 height 13
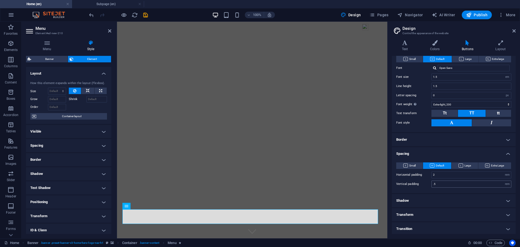
scroll to position [38, 0]
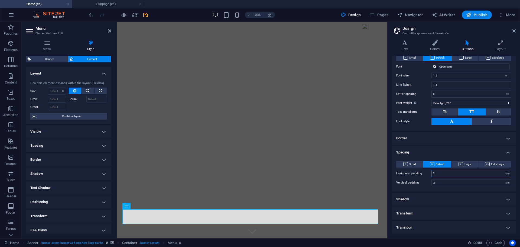
drag, startPoint x: 438, startPoint y: 174, endPoint x: 428, endPoint y: 173, distance: 10.6
click at [428, 173] on div "Horizontal padding 2 rem px" at bounding box center [453, 173] width 115 height 7
click at [448, 183] on input ".5" at bounding box center [471, 182] width 79 height 7
drag, startPoint x: 442, startPoint y: 174, endPoint x: 422, endPoint y: 174, distance: 20.3
click at [422, 174] on div "Horizontal padding .5 rem px" at bounding box center [453, 173] width 115 height 7
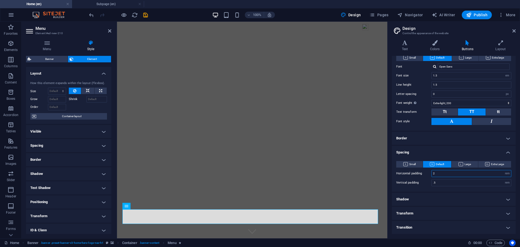
type input "2"
click at [433, 149] on h4 "Spacing" at bounding box center [454, 151] width 124 height 10
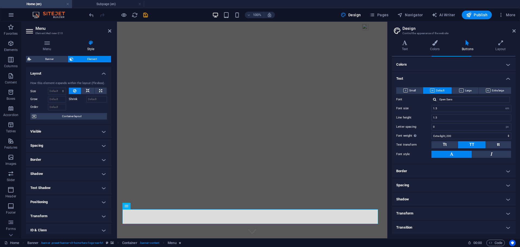
click at [452, 170] on h4 "Border" at bounding box center [454, 171] width 124 height 13
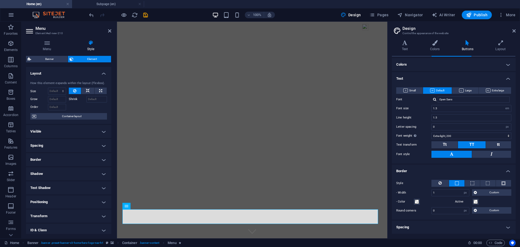
scroll to position [38, 0]
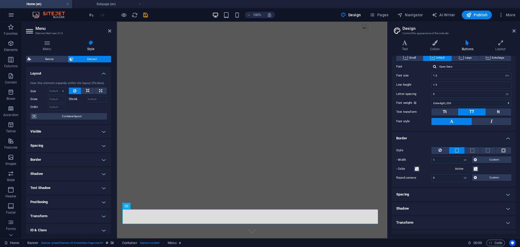
click at [434, 194] on h4 "Spacing" at bounding box center [454, 194] width 124 height 13
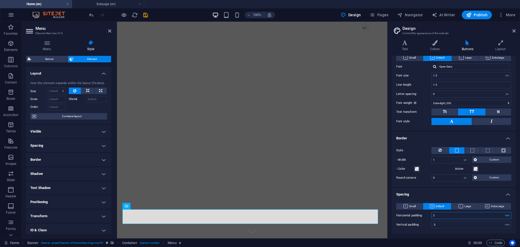
drag, startPoint x: 438, startPoint y: 217, endPoint x: 421, endPoint y: 214, distance: 17.3
click at [421, 214] on div "Horizontal padding 2 rem px" at bounding box center [453, 215] width 115 height 7
type input ".5"
click at [414, 146] on div "Style - Width 1 px rem vh vw Custom Custom 1 px rem vh vw 1 px rem vh vw 1 px r…" at bounding box center [454, 163] width 126 height 45
click at [506, 138] on h4 "Border" at bounding box center [454, 137] width 124 height 10
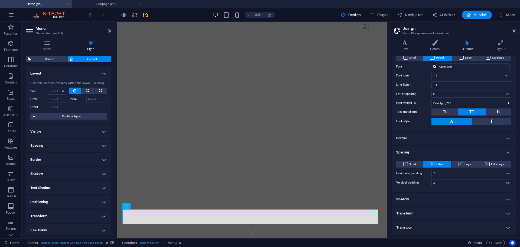
click at [508, 139] on h4 "Border" at bounding box center [454, 138] width 124 height 13
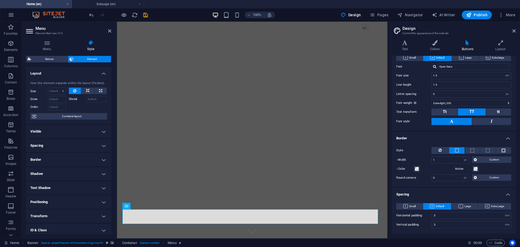
click at [507, 192] on h4 "Spacing" at bounding box center [454, 193] width 124 height 10
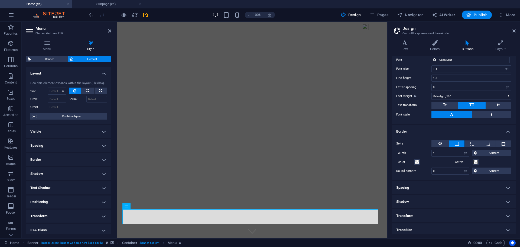
scroll to position [48, 0]
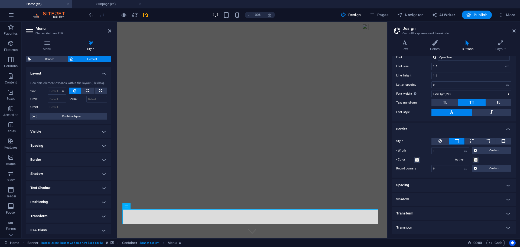
click at [414, 183] on h4 "Spacing" at bounding box center [454, 185] width 124 height 13
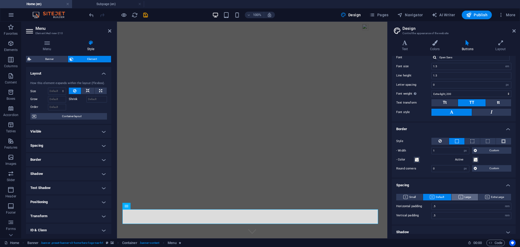
click at [464, 198] on span "Large" at bounding box center [465, 197] width 12 height 7
click at [437, 197] on span "Default" at bounding box center [437, 197] width 14 height 7
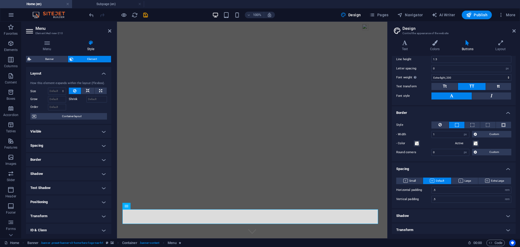
scroll to position [80, 0]
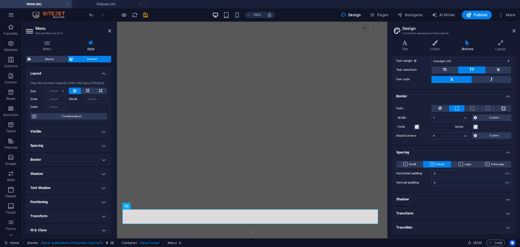
click at [402, 214] on h4 "Transform" at bounding box center [454, 213] width 124 height 13
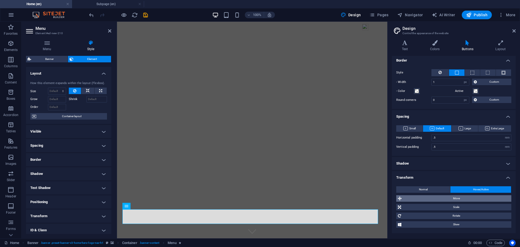
scroll to position [130, 0]
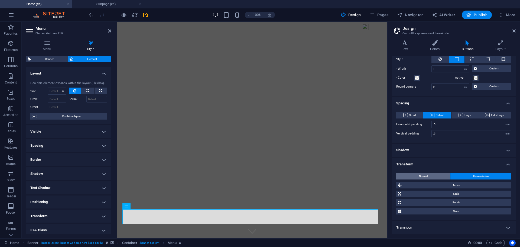
click at [434, 175] on button "Normal" at bounding box center [423, 176] width 54 height 7
click at [480, 177] on span "Hover/Active" at bounding box center [480, 176] width 15 height 7
click at [69, 117] on span "Container layout" at bounding box center [71, 116] width 67 height 7
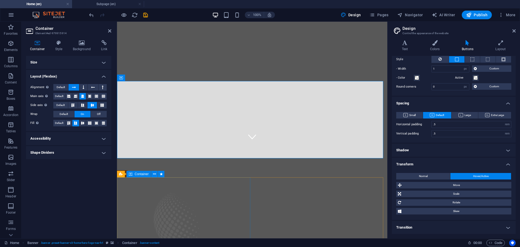
scroll to position [81, 0]
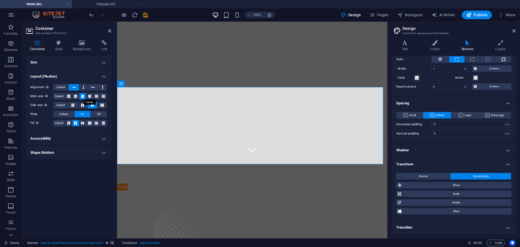
click at [82, 94] on icon at bounding box center [82, 96] width 3 height 7
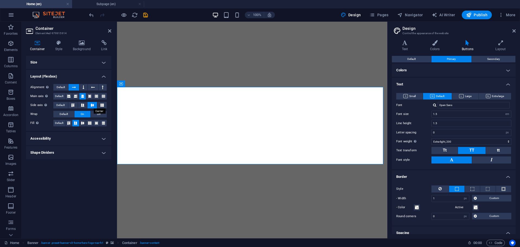
select select "em"
select select "px"
select select "200"
select select "px"
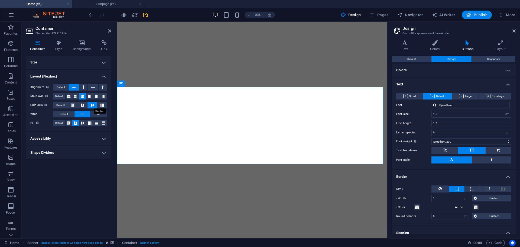
select select "rem"
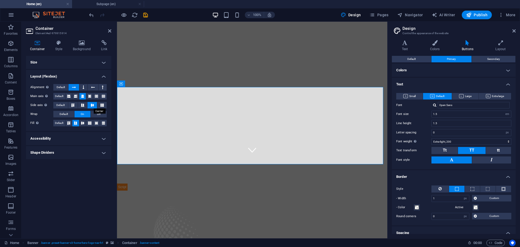
click at [92, 105] on icon at bounding box center [92, 105] width 7 height 3
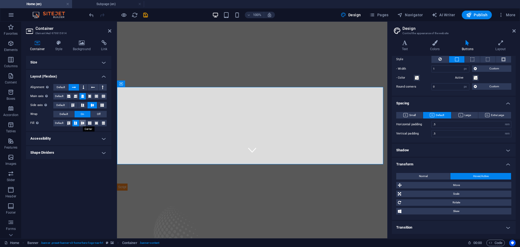
click at [83, 123] on icon at bounding box center [82, 122] width 7 height 3
click at [82, 104] on icon at bounding box center [82, 105] width 7 height 3
click at [74, 106] on icon at bounding box center [73, 105] width 7 height 3
click at [100, 107] on button at bounding box center [101, 105] width 9 height 7
click at [93, 106] on icon at bounding box center [92, 105] width 7 height 3
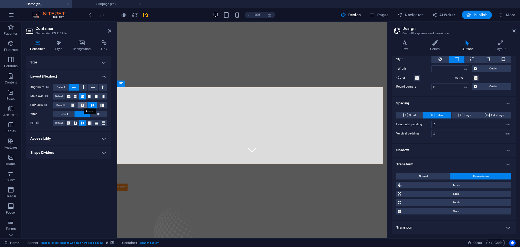
click at [85, 105] on icon at bounding box center [82, 105] width 7 height 3
click at [68, 97] on icon at bounding box center [68, 96] width 3 height 7
click at [78, 96] on button at bounding box center [75, 96] width 7 height 7
click at [83, 96] on icon at bounding box center [82, 96] width 3 height 7
click at [92, 97] on button at bounding box center [89, 96] width 7 height 7
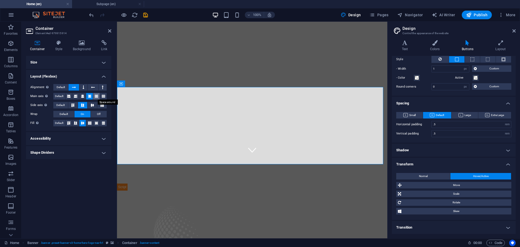
click at [97, 97] on icon at bounding box center [96, 96] width 3 height 7
click at [102, 97] on icon at bounding box center [103, 96] width 3 height 7
click at [82, 96] on icon at bounding box center [82, 96] width 3 height 7
click at [104, 122] on icon at bounding box center [103, 122] width 7 height 3
click at [98, 123] on icon at bounding box center [96, 122] width 7 height 3
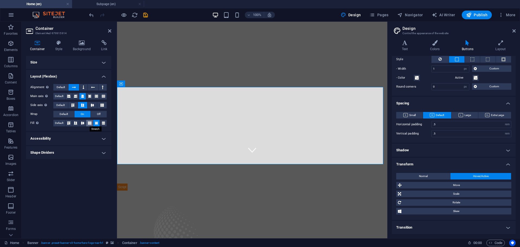
click at [88, 123] on icon at bounding box center [89, 122] width 7 height 3
click at [71, 122] on icon at bounding box center [69, 122] width 7 height 3
click at [74, 124] on icon at bounding box center [75, 122] width 7 height 3
click at [62, 44] on icon at bounding box center [58, 42] width 15 height 5
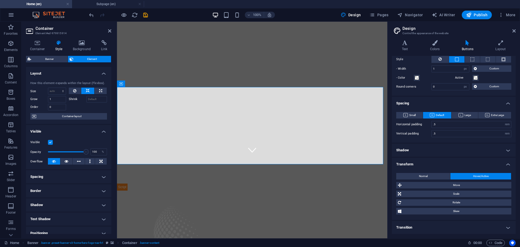
click at [50, 142] on label at bounding box center [50, 142] width 5 height 5
click at [0, 0] on input "Visible" at bounding box center [0, 0] width 0 height 0
click at [50, 142] on label at bounding box center [50, 142] width 5 height 5
click at [0, 0] on input "Visible" at bounding box center [0, 0] width 0 height 0
click at [64, 162] on icon at bounding box center [66, 161] width 4 height 7
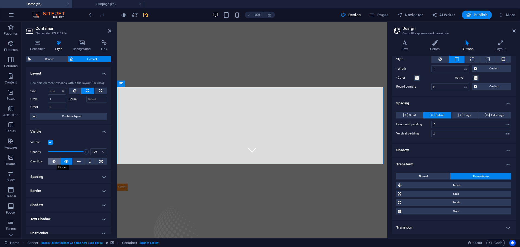
click at [54, 162] on icon at bounding box center [54, 161] width 4 height 7
click at [78, 161] on icon at bounding box center [79, 161] width 4 height 7
click at [90, 161] on button at bounding box center [90, 161] width 10 height 7
click at [99, 161] on icon at bounding box center [100, 161] width 3 height 7
click at [77, 124] on ul "Layout How this element expands within the layout (Flexbox). Size Default auto …" at bounding box center [68, 181] width 85 height 229
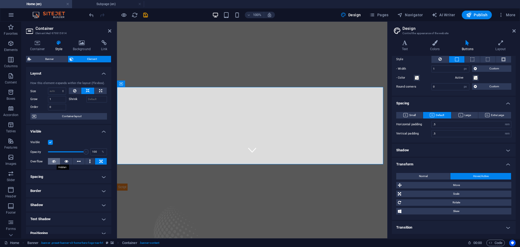
click at [55, 161] on icon at bounding box center [54, 161] width 4 height 7
click at [41, 46] on h4 "Container" at bounding box center [38, 45] width 25 height 11
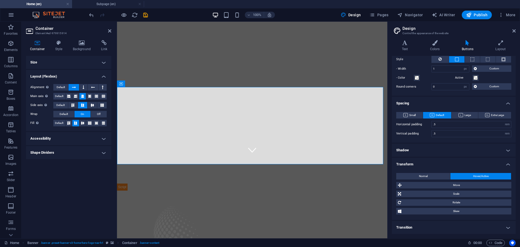
click at [48, 63] on h4 "Size" at bounding box center [68, 62] width 85 height 13
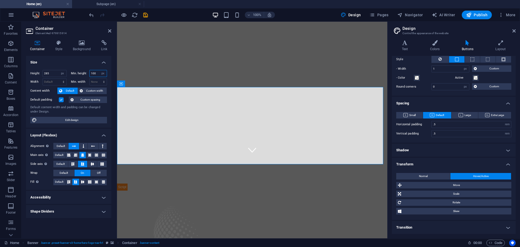
drag, startPoint x: 99, startPoint y: 73, endPoint x: 88, endPoint y: 73, distance: 10.8
click at [88, 73] on div "Min. height 100 None px rem % vh vw" at bounding box center [89, 73] width 36 height 7
type input "50"
drag, startPoint x: 54, startPoint y: 73, endPoint x: 41, endPoint y: 72, distance: 13.0
click at [41, 72] on div "Height 285 Default px rem % vh vw" at bounding box center [48, 73] width 36 height 7
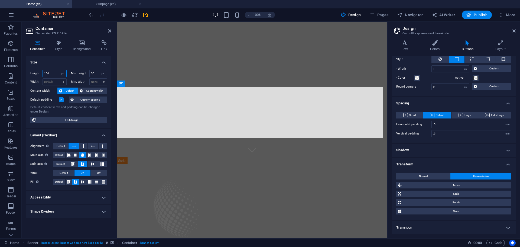
drag, startPoint x: 51, startPoint y: 74, endPoint x: 44, endPoint y: 72, distance: 8.1
click at [44, 72] on input "150" at bounding box center [55, 73] width 24 height 7
type input "75"
click at [94, 76] on input "50" at bounding box center [98, 73] width 17 height 7
drag, startPoint x: 95, startPoint y: 75, endPoint x: 88, endPoint y: 75, distance: 7.3
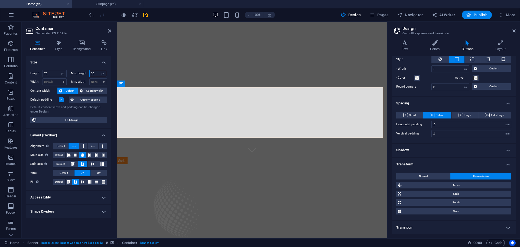
click at [88, 75] on div "Min. height 50 None px rem % vh vw" at bounding box center [89, 73] width 36 height 7
type input "25"
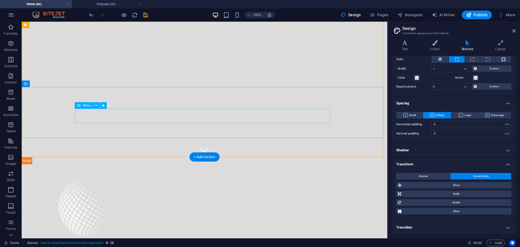
select select "pulse"
select select "s"
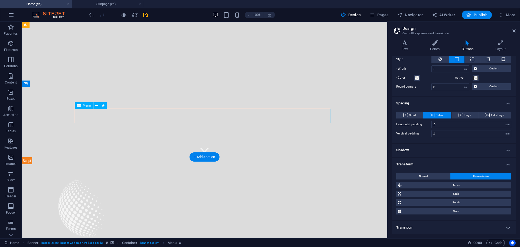
select select "s"
select select "scroll"
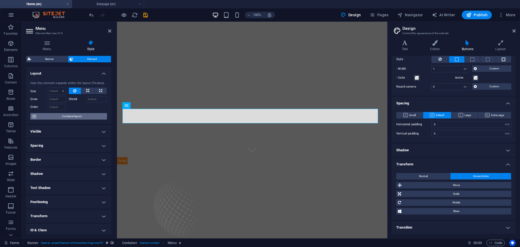
click at [78, 115] on span "Container layout" at bounding box center [71, 116] width 67 height 7
select select "px"
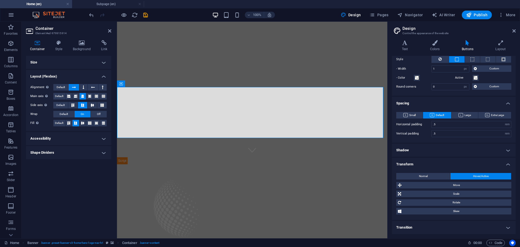
click at [101, 63] on h4 "Size" at bounding box center [68, 62] width 85 height 13
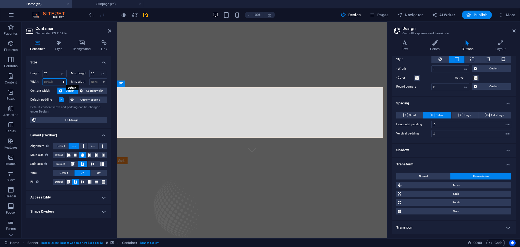
click at [51, 81] on select "Default px rem % em vh vw" at bounding box center [55, 82] width 24 height 7
click at [53, 82] on select "Default px rem % em vh vw" at bounding box center [55, 82] width 24 height 7
select select "px"
click at [59, 79] on select "Default px rem % em vh vw" at bounding box center [55, 82] width 24 height 7
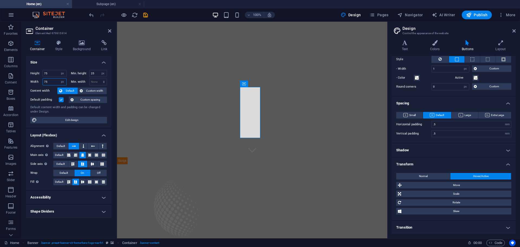
type input "75"
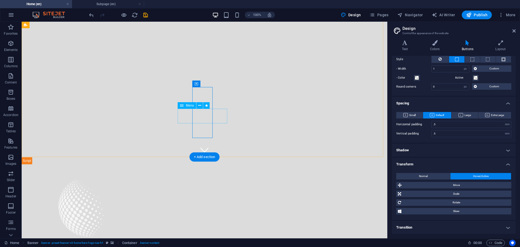
select select "pulse"
select select "s"
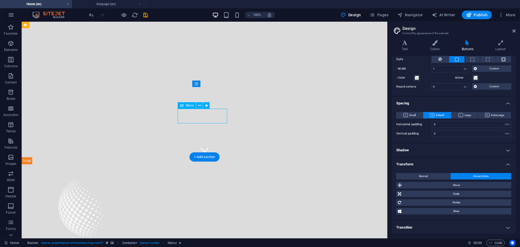
select select "scroll"
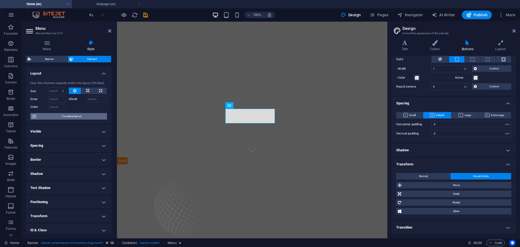
click at [65, 115] on span "Container layout" at bounding box center [71, 116] width 67 height 7
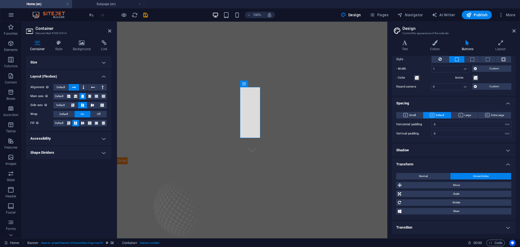
click at [105, 62] on h4 "Size" at bounding box center [68, 62] width 85 height 13
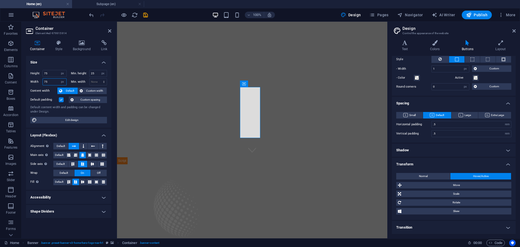
drag, startPoint x: 48, startPoint y: 81, endPoint x: 37, endPoint y: 81, distance: 10.8
click at [37, 81] on div "Width 75 Default px rem % em vh vw" at bounding box center [48, 81] width 36 height 7
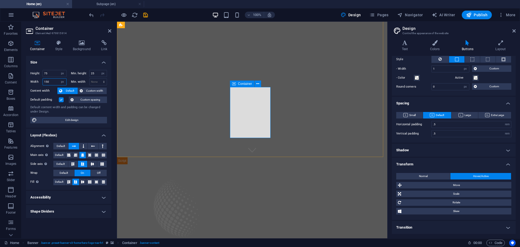
click at [239, 84] on span "Container" at bounding box center [245, 83] width 14 height 3
type input "150"
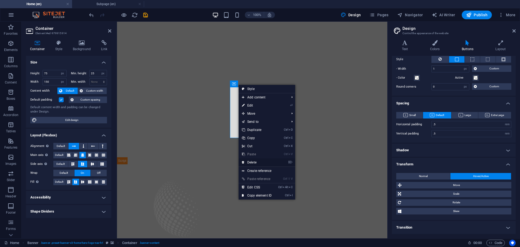
click at [251, 162] on link "⌦ Delete" at bounding box center [257, 162] width 36 height 8
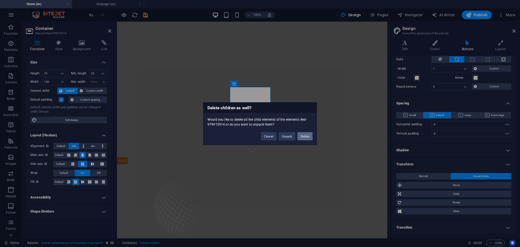
click at [304, 136] on button "Delete" at bounding box center [305, 136] width 15 height 8
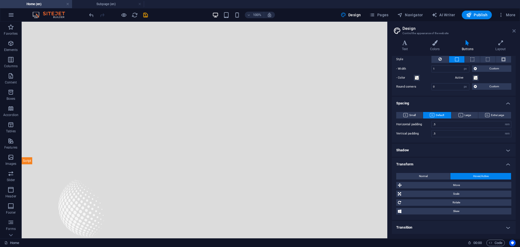
click at [515, 32] on icon at bounding box center [514, 31] width 3 height 4
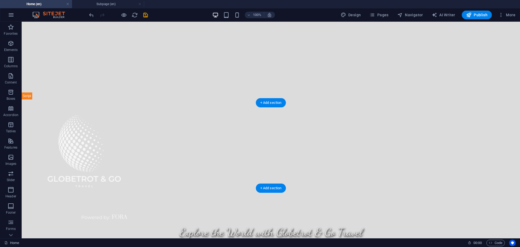
scroll to position [136, 0]
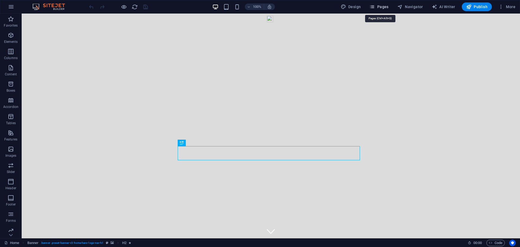
click at [386, 7] on span "Pages" at bounding box center [379, 6] width 19 height 5
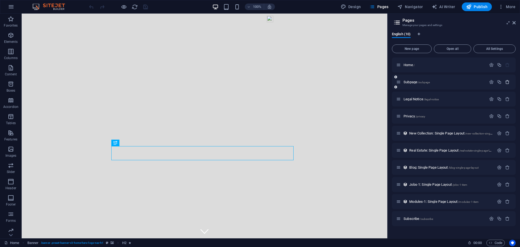
click at [508, 82] on icon "button" at bounding box center [507, 82] width 5 height 5
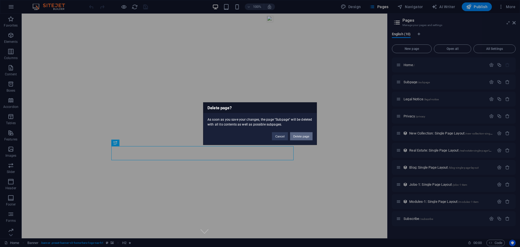
click at [304, 135] on button "Delete page" at bounding box center [301, 136] width 22 height 8
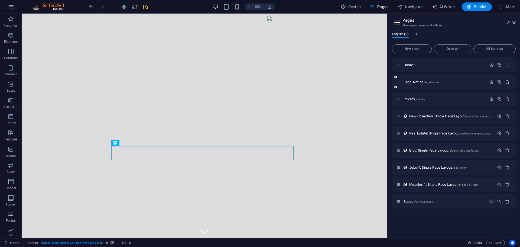
click at [508, 82] on icon "button" at bounding box center [507, 82] width 5 height 5
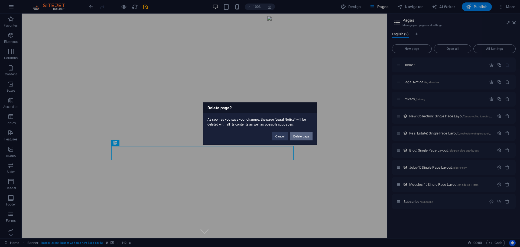
click at [308, 135] on button "Delete page" at bounding box center [301, 136] width 22 height 8
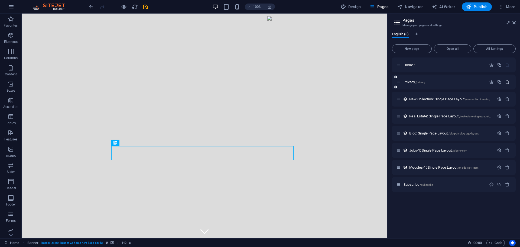
click at [508, 80] on icon "button" at bounding box center [507, 82] width 5 height 5
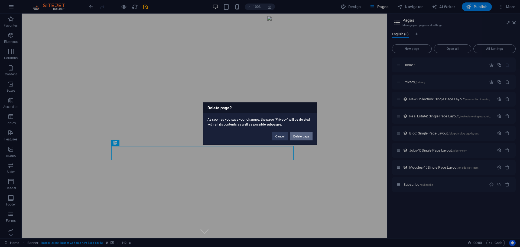
click at [306, 136] on button "Delete page" at bounding box center [301, 136] width 22 height 8
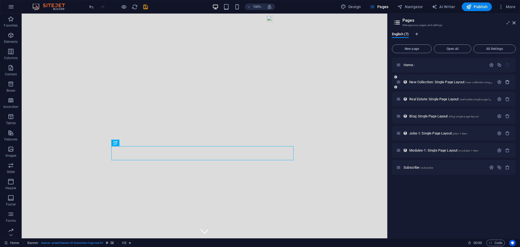
click at [507, 81] on icon "button" at bounding box center [507, 82] width 5 height 5
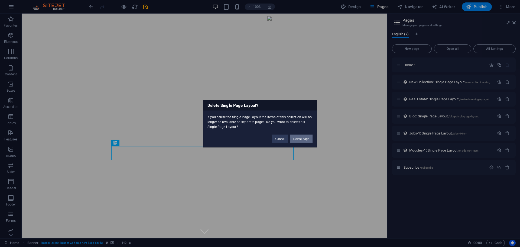
click at [300, 138] on button "Delete page" at bounding box center [301, 138] width 22 height 8
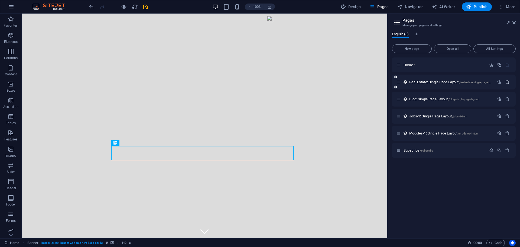
click at [508, 82] on icon "button" at bounding box center [507, 82] width 5 height 5
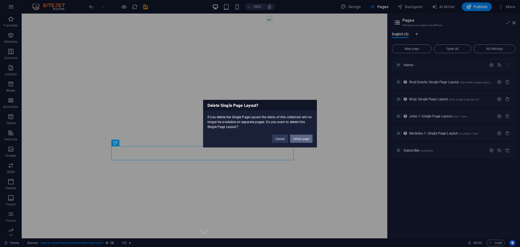
click at [302, 138] on button "Delete page" at bounding box center [301, 138] width 22 height 8
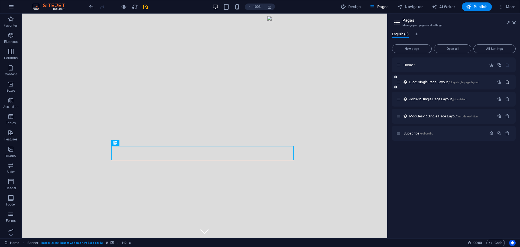
click at [508, 82] on icon "button" at bounding box center [507, 82] width 5 height 5
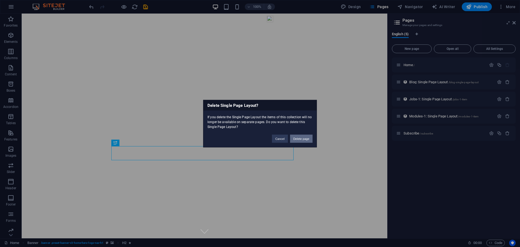
click at [302, 141] on button "Delete page" at bounding box center [301, 138] width 22 height 8
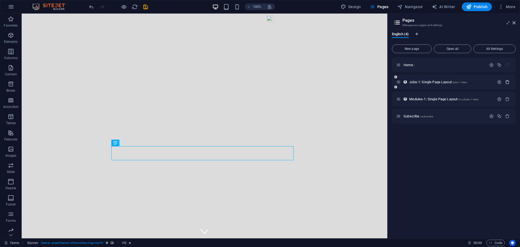
click at [507, 82] on icon "button" at bounding box center [507, 82] width 5 height 5
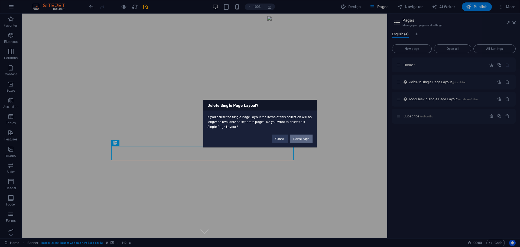
click at [299, 138] on button "Delete page" at bounding box center [301, 138] width 22 height 8
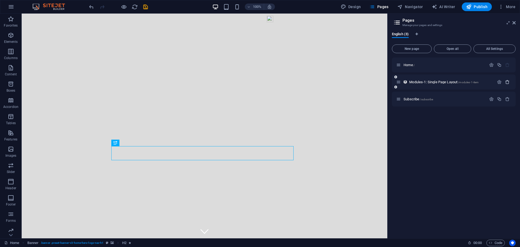
click at [508, 82] on icon "button" at bounding box center [507, 82] width 5 height 5
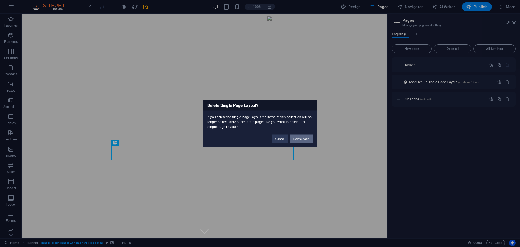
drag, startPoint x: 305, startPoint y: 138, endPoint x: 283, endPoint y: 129, distance: 23.8
click at [305, 138] on button "Delete page" at bounding box center [301, 138] width 22 height 8
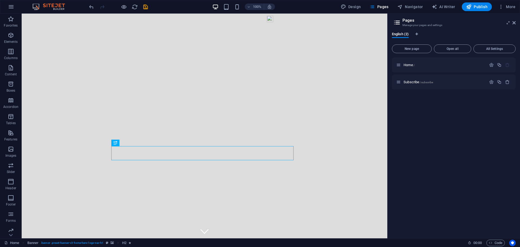
click at [431, 166] on div "Home / Subscribe /subscribe" at bounding box center [454, 145] width 124 height 176
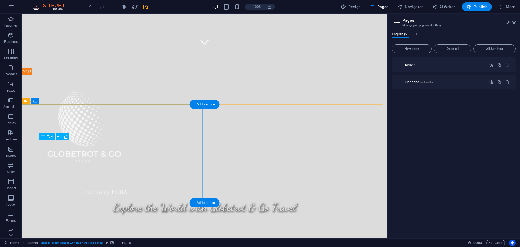
scroll to position [190, 0]
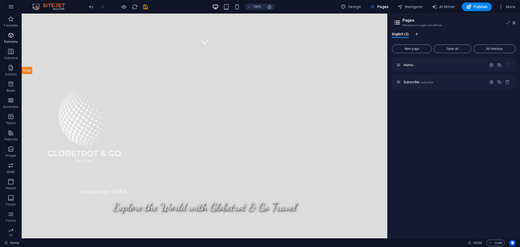
click at [10, 37] on icon "button" at bounding box center [11, 35] width 7 height 7
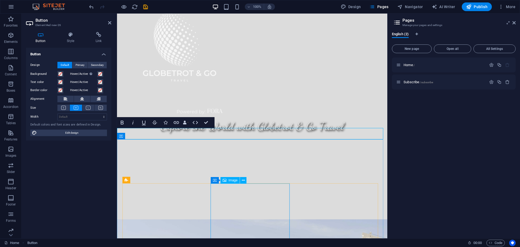
scroll to position [271, 0]
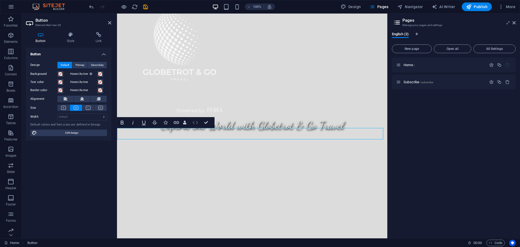
click at [195, 124] on icon "button" at bounding box center [195, 122] width 7 height 7
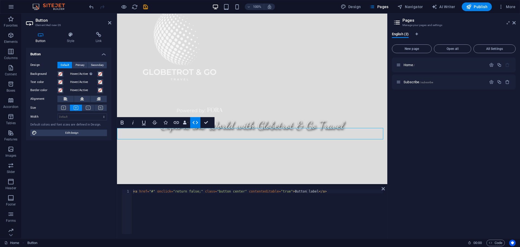
click at [92, 173] on div "Button Design Default Primary Secondary Background Hover/Active Switch to previ…" at bounding box center [68, 141] width 85 height 186
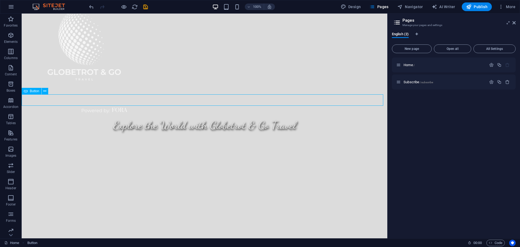
click at [33, 92] on span "Button" at bounding box center [34, 90] width 9 height 3
click at [46, 91] on icon at bounding box center [44, 91] width 3 height 6
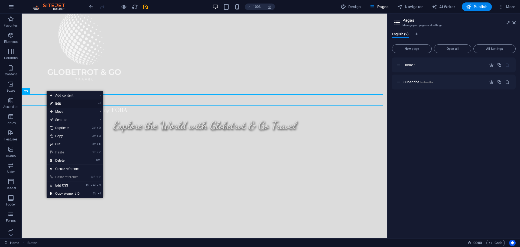
click at [59, 102] on link "⏎ Edit" at bounding box center [65, 103] width 36 height 8
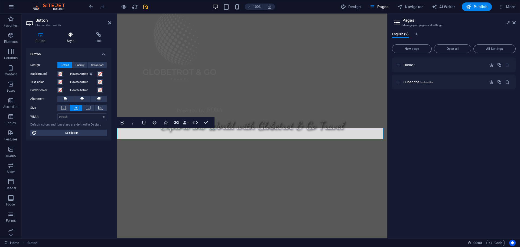
click at [71, 38] on h4 "Style" at bounding box center [71, 37] width 29 height 11
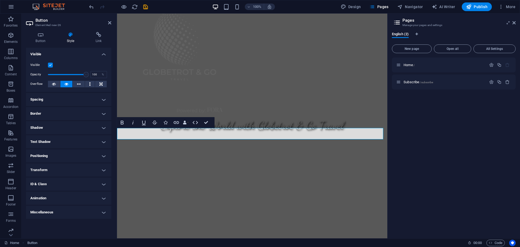
click at [71, 38] on h4 "Style" at bounding box center [71, 37] width 29 height 11
click at [45, 40] on h4 "Button" at bounding box center [41, 37] width 31 height 11
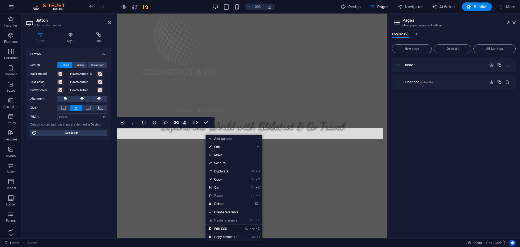
click at [223, 229] on link "Ctrl Alt C Edit CSS" at bounding box center [224, 229] width 36 height 8
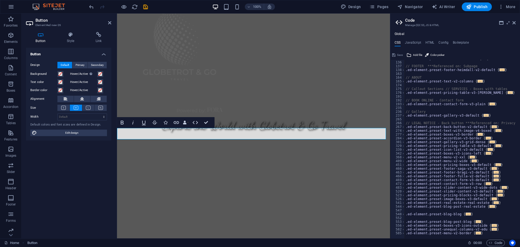
scroll to position [49, 0]
click at [95, 167] on div "Button Design Default Primary Secondary Background Hover/Active Switch to previ…" at bounding box center [68, 141] width 85 height 186
click at [140, 135] on div "Container" at bounding box center [129, 136] width 24 height 7
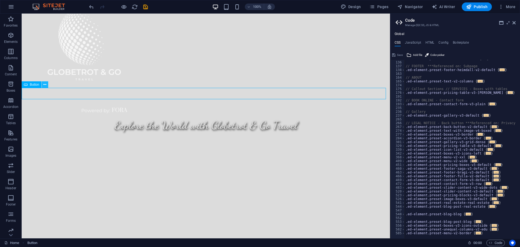
click at [46, 84] on icon at bounding box center [44, 85] width 3 height 6
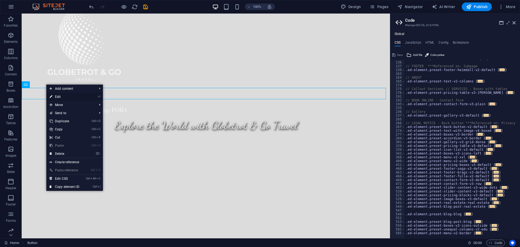
click at [58, 96] on link "⏎ Edit" at bounding box center [64, 97] width 36 height 8
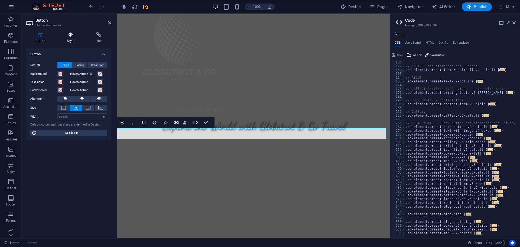
click at [70, 36] on icon at bounding box center [70, 34] width 27 height 5
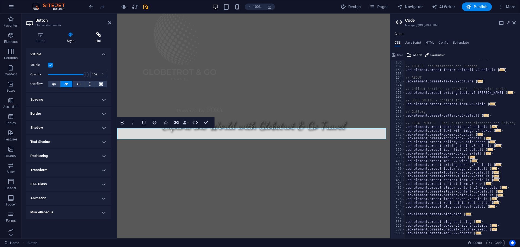
click at [100, 35] on icon at bounding box center [98, 34] width 25 height 5
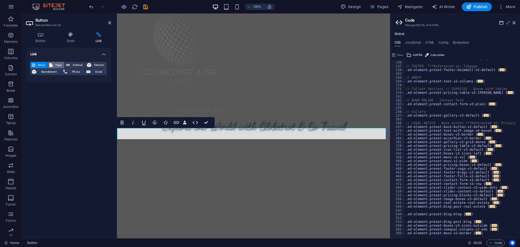
click at [57, 64] on span "Page" at bounding box center [58, 65] width 8 height 7
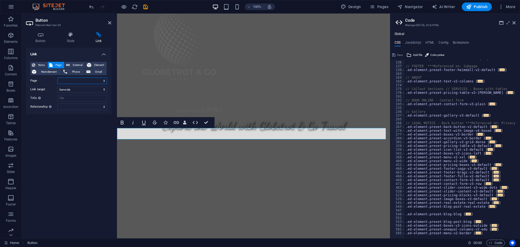
click at [104, 81] on select "Home Subscribe" at bounding box center [82, 81] width 50 height 7
select select "1"
click at [57, 78] on select "Home Subscribe" at bounding box center [82, 81] width 50 height 7
click at [78, 100] on input "Title Additional link description, should not be the same as the link text. The…" at bounding box center [82, 98] width 50 height 7
type input "Subscribe Now"
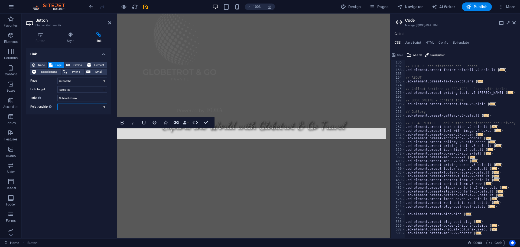
click at [105, 107] on select "alternate author bookmark external help license next nofollow noreferrer noopen…" at bounding box center [82, 107] width 50 height 7
click at [101, 105] on select "alternate author bookmark external help license next nofollow noreferrer noopen…" at bounding box center [82, 107] width 50 height 7
click at [70, 36] on icon at bounding box center [70, 34] width 27 height 5
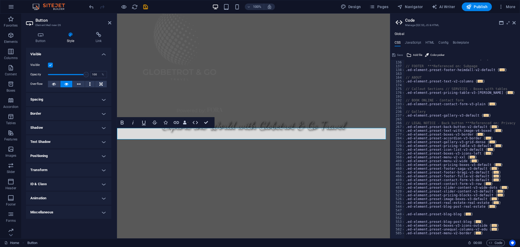
click at [55, 111] on h4 "Border" at bounding box center [68, 113] width 85 height 13
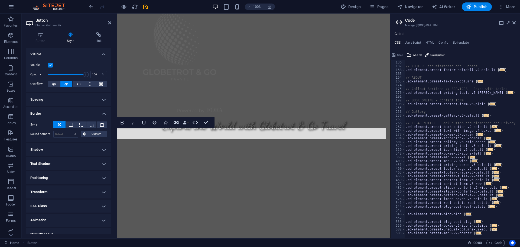
click at [55, 111] on h4 "Border" at bounding box center [68, 112] width 85 height 10
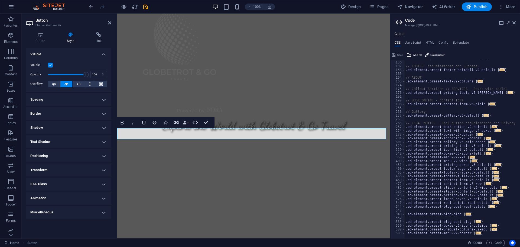
click at [65, 142] on h4 "Text Shadow" at bounding box center [68, 141] width 85 height 13
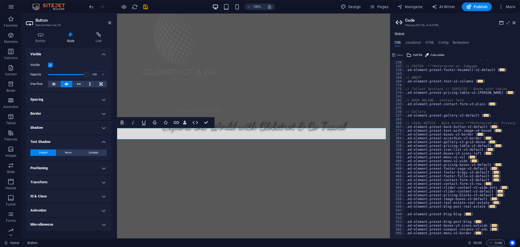
click at [65, 142] on h4 "Text Shadow" at bounding box center [68, 140] width 85 height 10
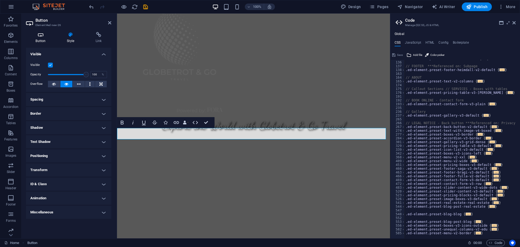
click at [43, 38] on h4 "Button" at bounding box center [41, 37] width 31 height 11
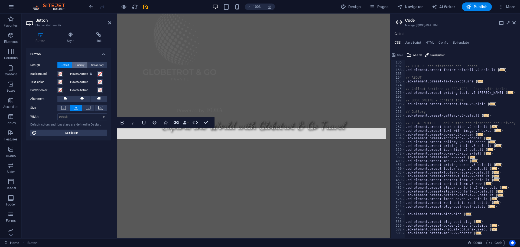
click at [76, 65] on span "Primary" at bounding box center [80, 65] width 9 height 7
click at [82, 100] on icon at bounding box center [82, 99] width 4 height 7
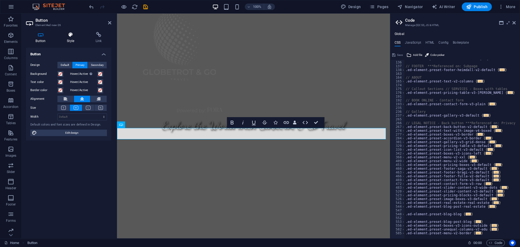
click at [70, 39] on h4 "Style" at bounding box center [71, 37] width 29 height 11
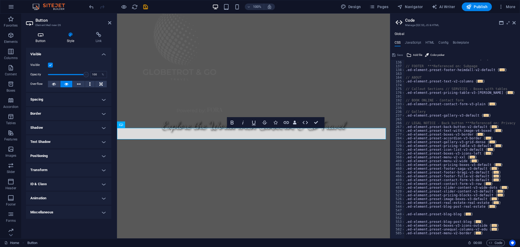
click at [39, 39] on h4 "Button" at bounding box center [41, 37] width 31 height 11
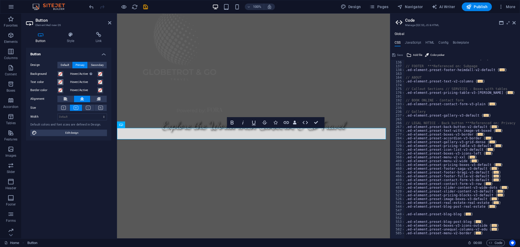
click at [61, 82] on span at bounding box center [60, 82] width 4 height 4
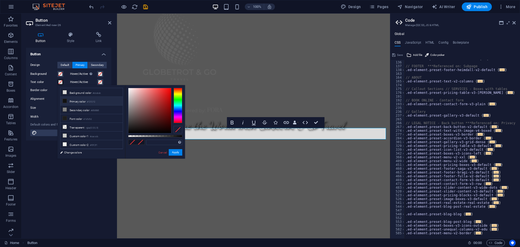
click at [65, 100] on icon at bounding box center [65, 101] width 4 height 4
type input "#121212"
click at [176, 153] on button "Apply" at bounding box center [176, 152] width 14 height 7
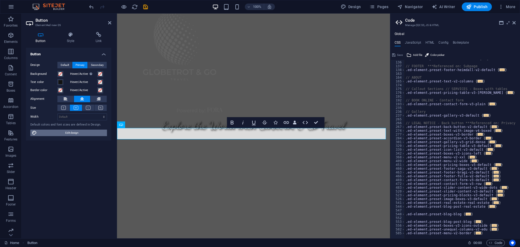
click at [73, 134] on span "Edit design" at bounding box center [71, 133] width 67 height 7
select select "rem"
select select "200"
select select "px"
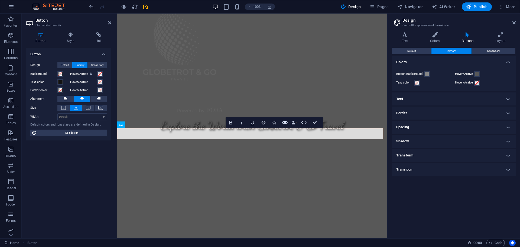
click at [449, 98] on h4 "Text" at bounding box center [454, 98] width 124 height 13
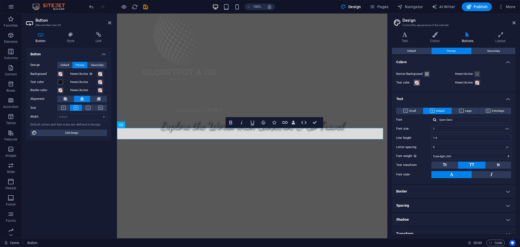
click at [416, 82] on span at bounding box center [417, 82] width 4 height 4
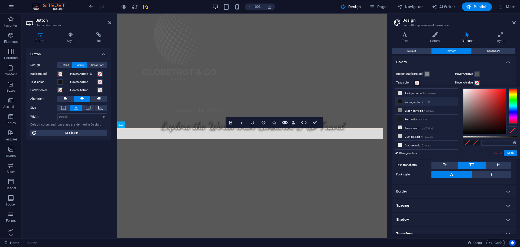
click at [400, 102] on icon at bounding box center [400, 101] width 4 height 4
type input "#121212"
click at [428, 75] on span at bounding box center [427, 74] width 4 height 4
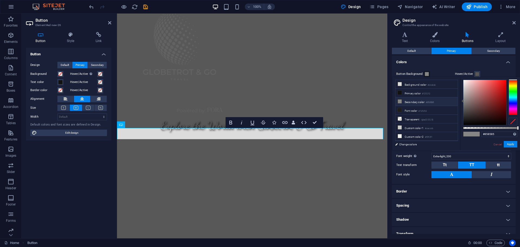
click at [427, 74] on span at bounding box center [427, 74] width 4 height 4
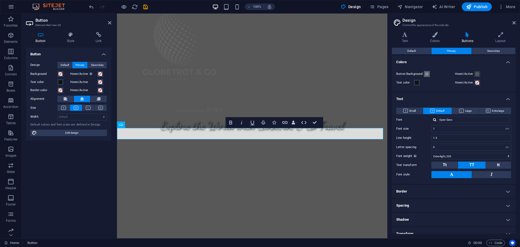
click at [427, 74] on span at bounding box center [427, 74] width 4 height 4
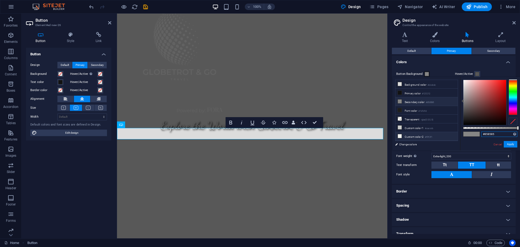
drag, startPoint x: 499, startPoint y: 135, endPoint x: 444, endPoint y: 136, distance: 54.5
click at [444, 136] on div "less Background color #dcdcdc Primary color #121212 Secondary color #858585 Fon…" at bounding box center [457, 113] width 128 height 73
click at [91, 7] on icon "undo" at bounding box center [91, 7] width 6 height 6
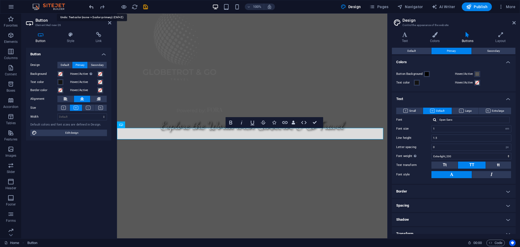
click at [90, 7] on icon "undo" at bounding box center [91, 7] width 6 height 6
click at [103, 8] on icon "redo" at bounding box center [102, 7] width 6 height 6
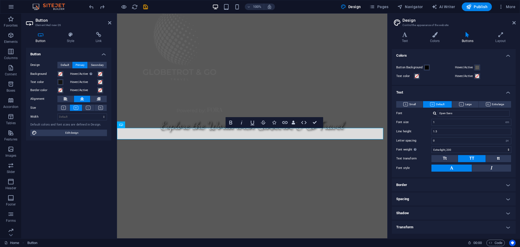
scroll to position [0, 0]
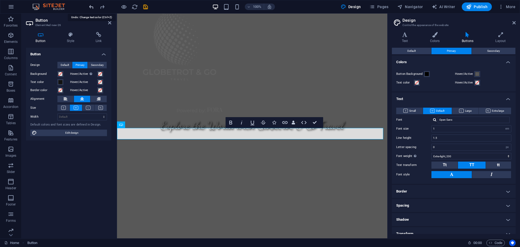
click at [90, 8] on icon "undo" at bounding box center [91, 7] width 6 height 6
click at [95, 191] on div "Button Design Default Primary Secondary Background Hover/Active Switch to previ…" at bounding box center [68, 141] width 85 height 186
click at [92, 8] on icon "undo" at bounding box center [91, 7] width 6 height 6
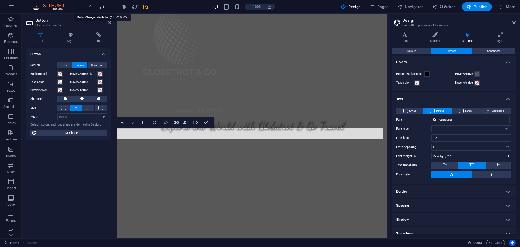
click at [102, 5] on icon "redo" at bounding box center [102, 7] width 6 height 6
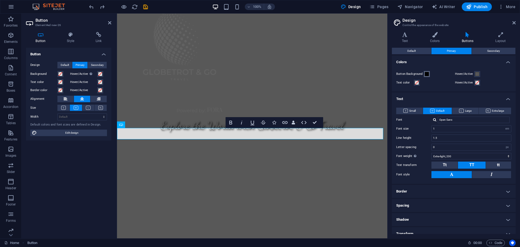
click at [427, 73] on span at bounding box center [427, 74] width 4 height 4
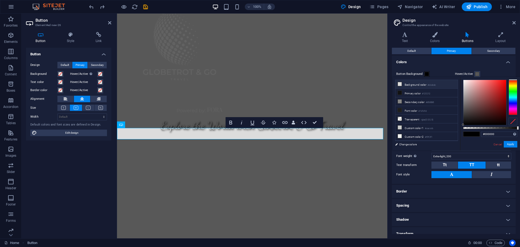
click at [401, 83] on icon at bounding box center [400, 84] width 4 height 4
drag, startPoint x: 518, startPoint y: 127, endPoint x: 461, endPoint y: 126, distance: 56.7
click at [461, 126] on div "rgba(220, 220, 220, 0) Supported formats #0852ed rgb(8, 82, 237) rgba(8, 82, 23…" at bounding box center [490, 153] width 60 height 152
click at [409, 101] on li "Secondary color #858585" at bounding box center [427, 101] width 62 height 9
type input "rgba(133, 133, 133, 0)"
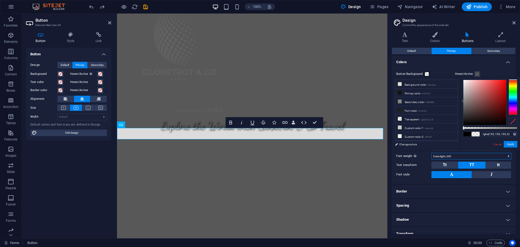
click at [507, 156] on select "Thin, 100 Extra-light, 200 Light, 300 Regular, 400 Medium, 500 Semi-bold, 600 B…" at bounding box center [472, 156] width 80 height 7
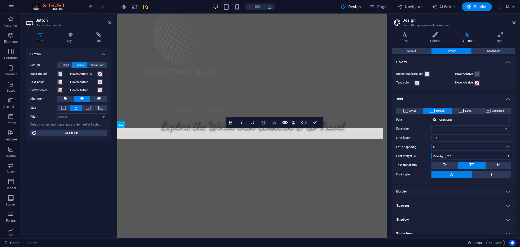
select select "600"
click at [432, 153] on select "Thin, 100 Extra-light, 200 Light, 300 Regular, 400 Medium, 500 Semi-bold, 600 B…" at bounding box center [472, 156] width 80 height 7
click at [424, 163] on label "Text transform" at bounding box center [413, 165] width 35 height 7
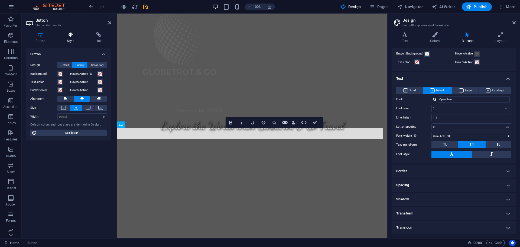
click at [68, 38] on h4 "Style" at bounding box center [71, 37] width 29 height 11
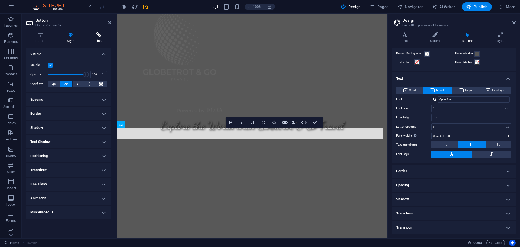
click at [97, 40] on h4 "Link" at bounding box center [98, 37] width 25 height 11
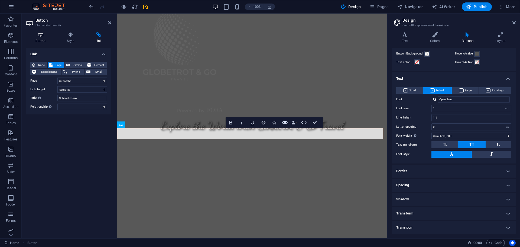
click at [40, 38] on h4 "Button" at bounding box center [41, 37] width 31 height 11
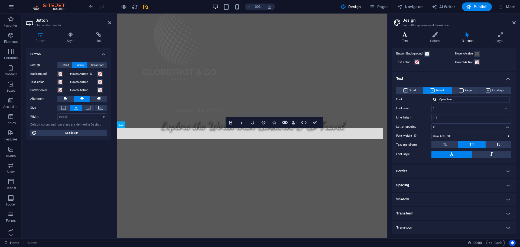
click at [404, 37] on h4 "Text" at bounding box center [406, 37] width 28 height 11
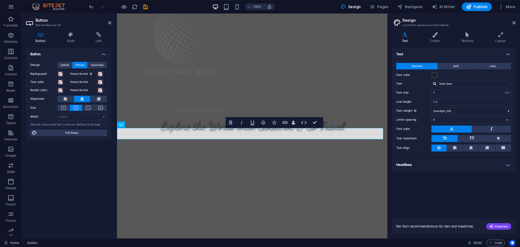
click at [508, 164] on h4 "Headlines" at bounding box center [454, 164] width 124 height 13
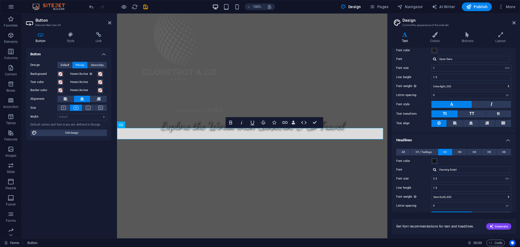
scroll to position [0, 0]
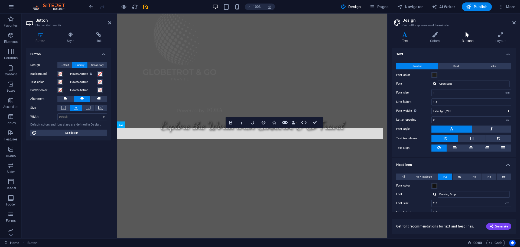
click at [470, 36] on icon at bounding box center [467, 34] width 31 height 5
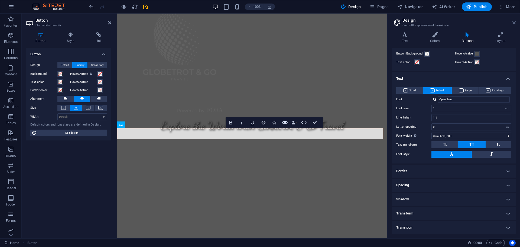
click at [514, 22] on icon at bounding box center [514, 23] width 3 height 4
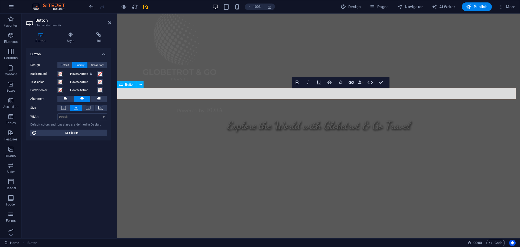
click at [70, 36] on icon at bounding box center [70, 34] width 27 height 5
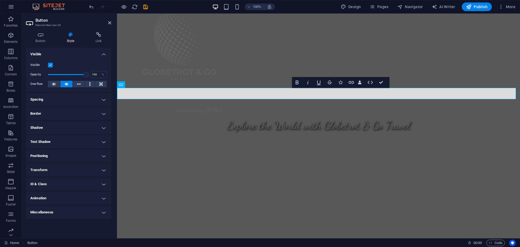
click at [104, 53] on h4 "Visible" at bounding box center [68, 53] width 85 height 10
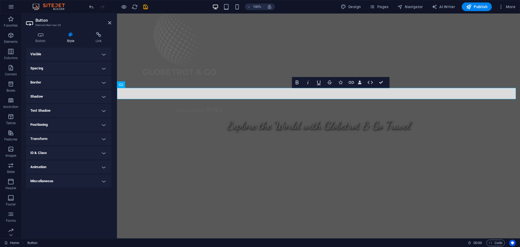
click at [102, 68] on h4 "Spacing" at bounding box center [68, 68] width 85 height 13
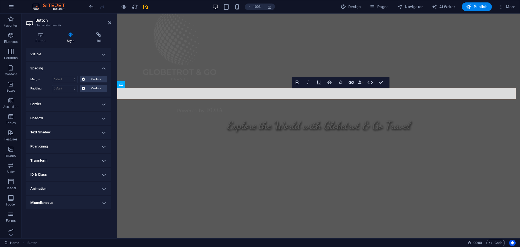
click at [102, 68] on h4 "Spacing" at bounding box center [68, 67] width 85 height 10
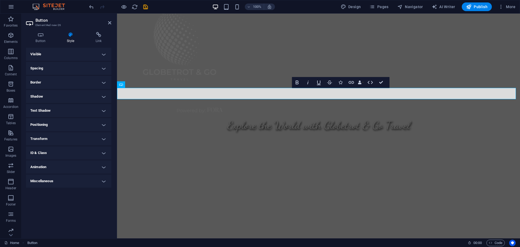
click at [104, 79] on h4 "Border" at bounding box center [68, 82] width 85 height 13
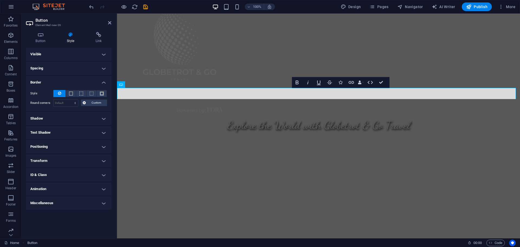
click at [104, 79] on h4 "Border" at bounding box center [68, 81] width 85 height 10
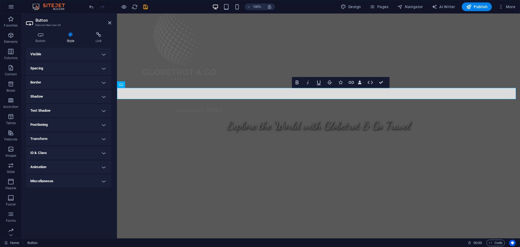
click at [106, 180] on h4 "Miscellaneous" at bounding box center [68, 181] width 85 height 13
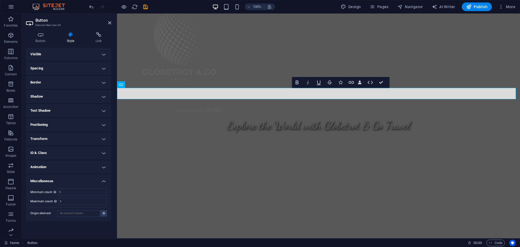
click at [103, 182] on h4 "Miscellaneous" at bounding box center [68, 180] width 85 height 10
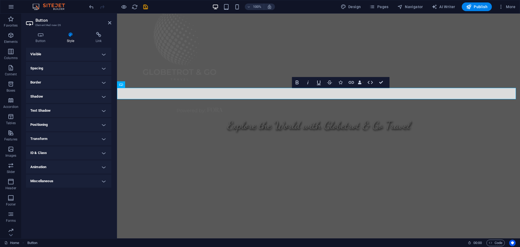
click at [102, 166] on h4 "Animation" at bounding box center [68, 166] width 85 height 13
click at [102, 166] on h4 "Animation" at bounding box center [68, 165] width 85 height 10
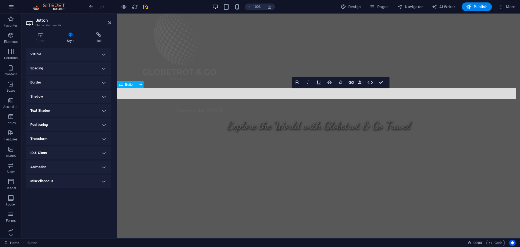
click at [96, 216] on div "Layout How this element expands within the layout (Flexbox). Size Default auto …" at bounding box center [68, 141] width 85 height 186
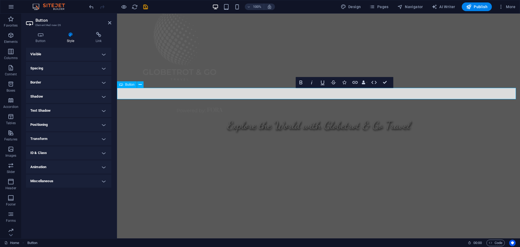
click at [301, 82] on icon "button" at bounding box center [300, 82] width 3 height 4
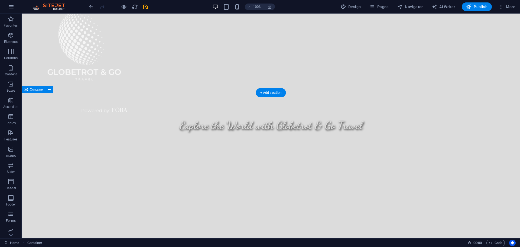
click at [276, 86] on div "+ Add section" at bounding box center [271, 81] width 30 height 9
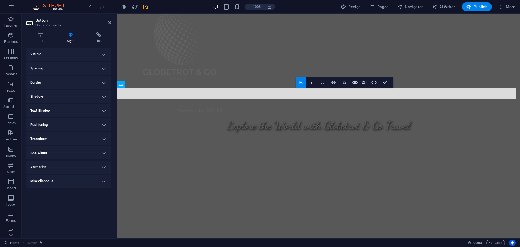
click at [302, 82] on icon "button" at bounding box center [300, 82] width 3 height 4
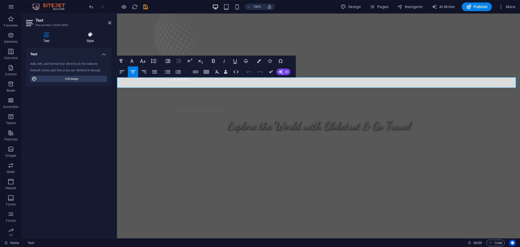
click at [88, 36] on icon at bounding box center [90, 34] width 42 height 5
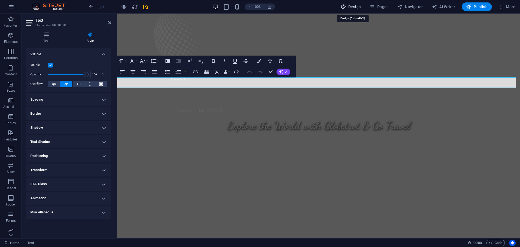
click at [357, 7] on span "Design" at bounding box center [351, 6] width 20 height 5
select select "em"
select select "px"
select select "600"
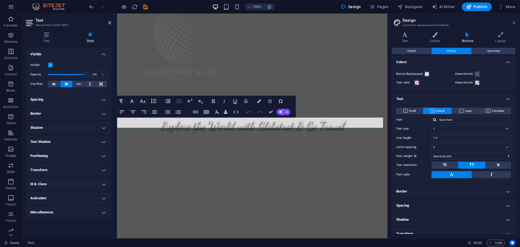
click at [514, 23] on icon at bounding box center [514, 23] width 3 height 4
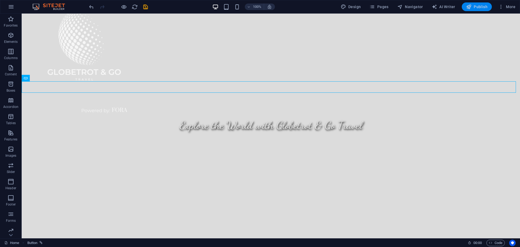
click at [469, 9] on icon "button" at bounding box center [468, 6] width 5 height 5
checkbox input "false"
